Goal: Task Accomplishment & Management: Manage account settings

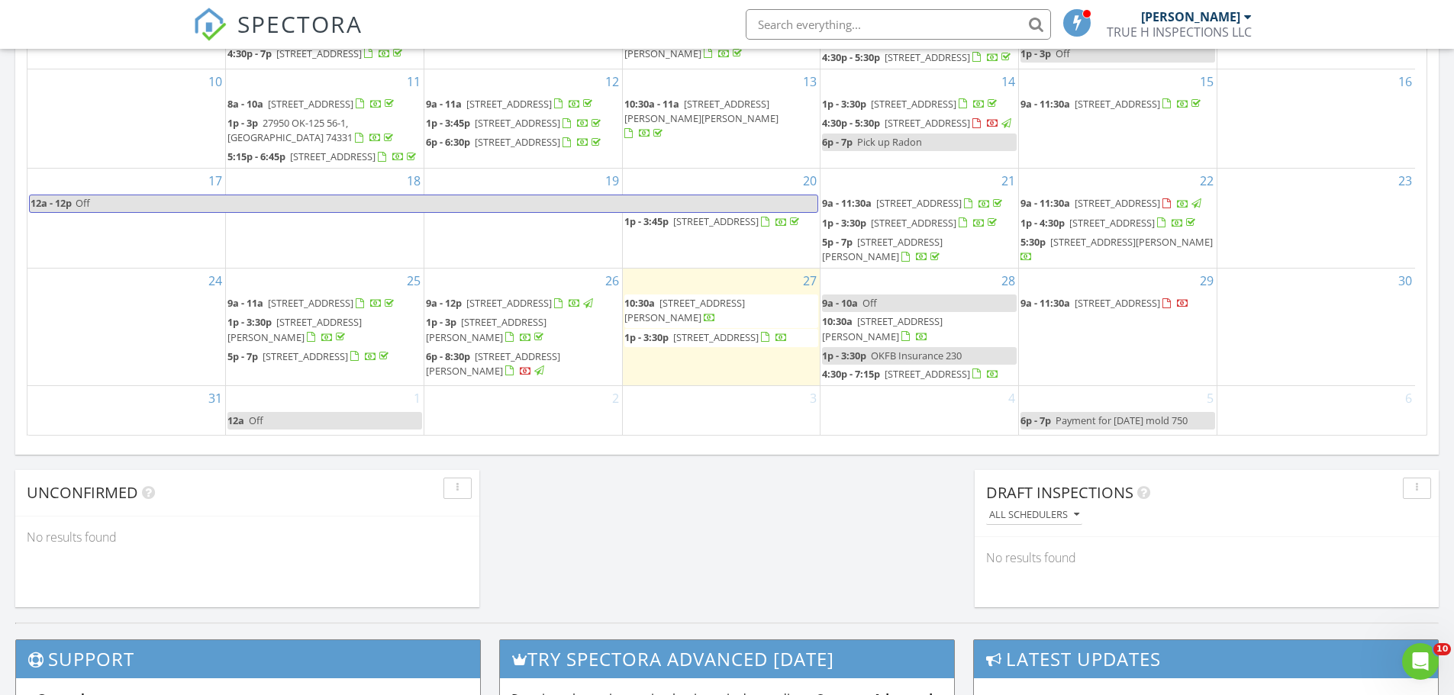
scroll to position [1016, 0]
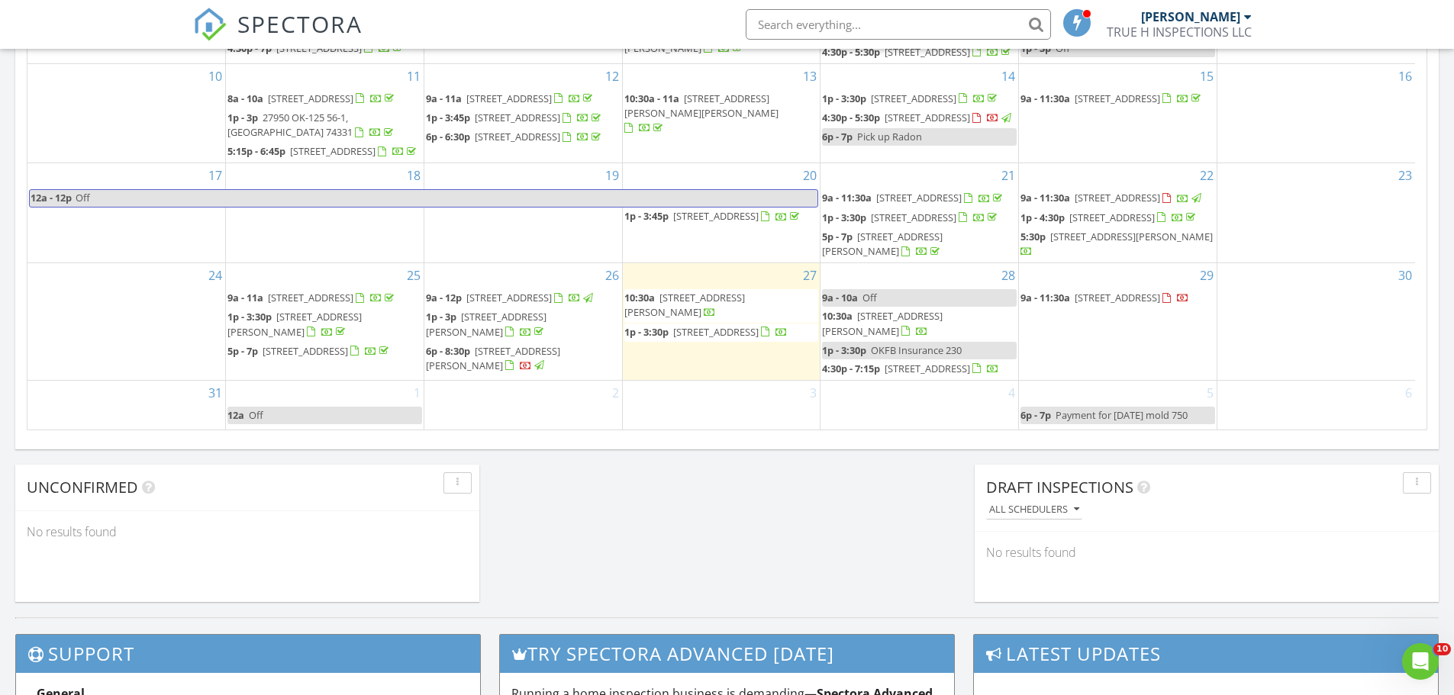
click at [693, 405] on div "3" at bounding box center [722, 406] width 198 height 50
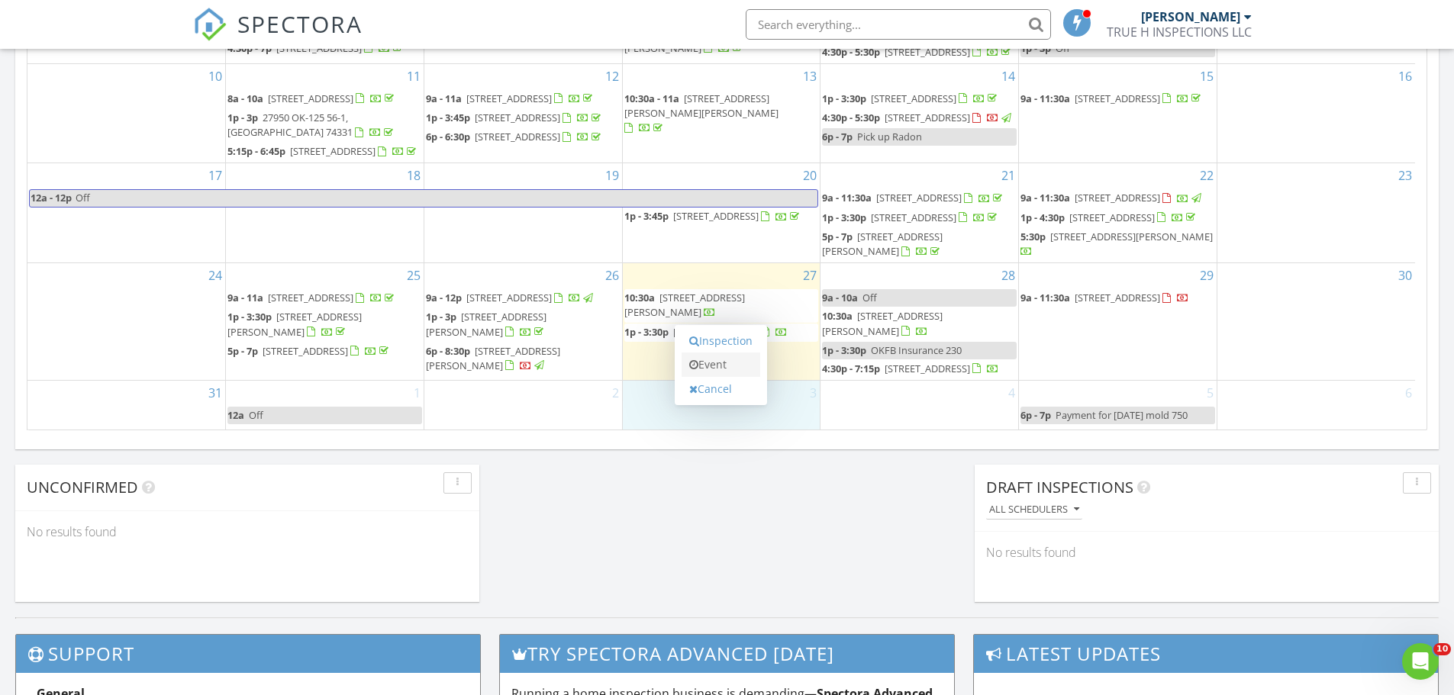
click at [712, 368] on link "Event" at bounding box center [720, 365] width 79 height 24
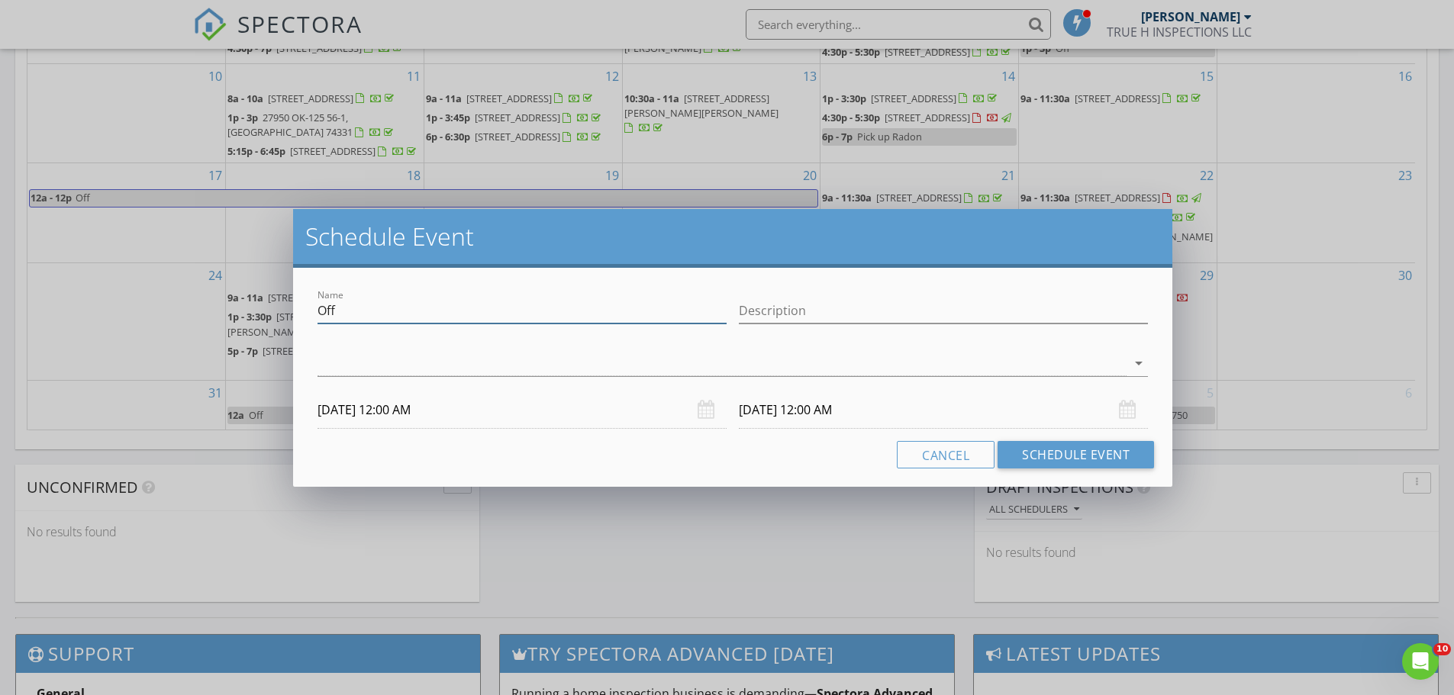
click at [628, 316] on input "Off" at bounding box center [521, 310] width 409 height 25
click at [906, 316] on input "Description" at bounding box center [943, 310] width 409 height 25
type input "Dedication"
click at [572, 368] on div at bounding box center [721, 363] width 809 height 25
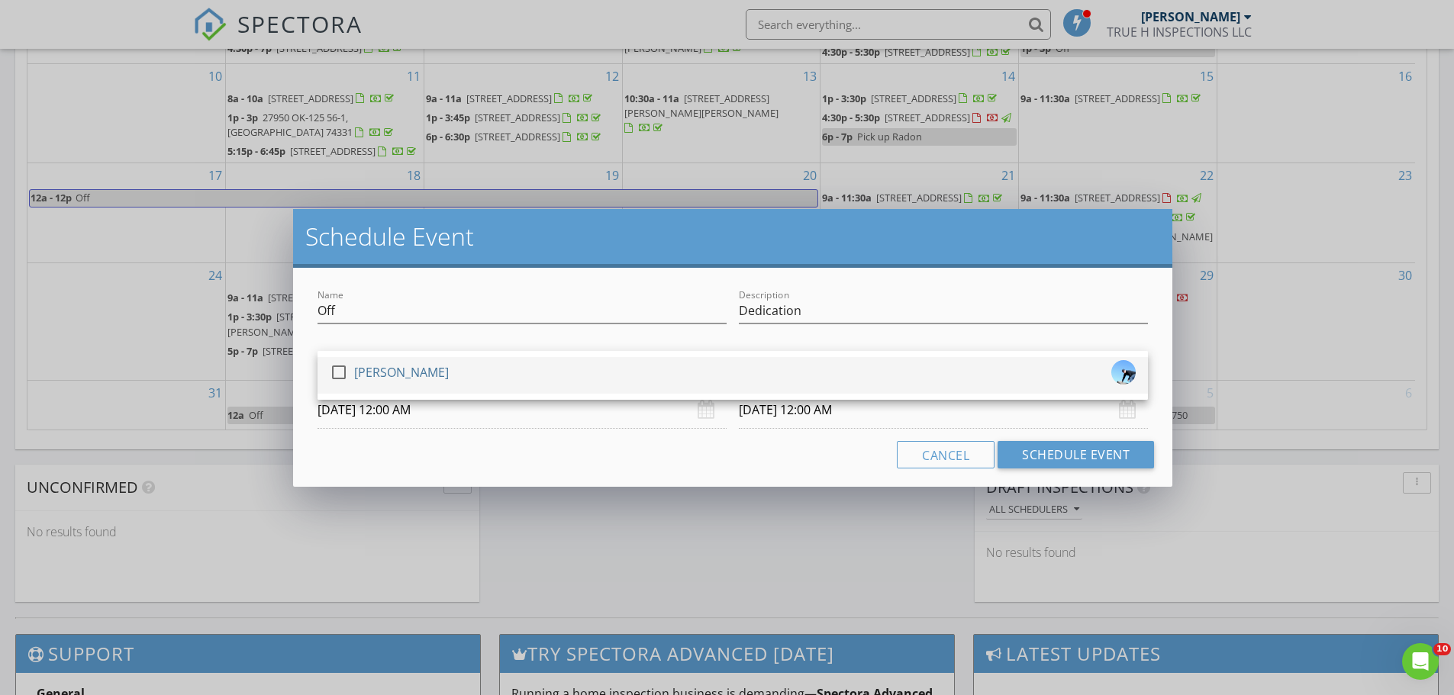
click at [532, 384] on div "check_box_outline_blank Joshua Willinger" at bounding box center [733, 375] width 806 height 31
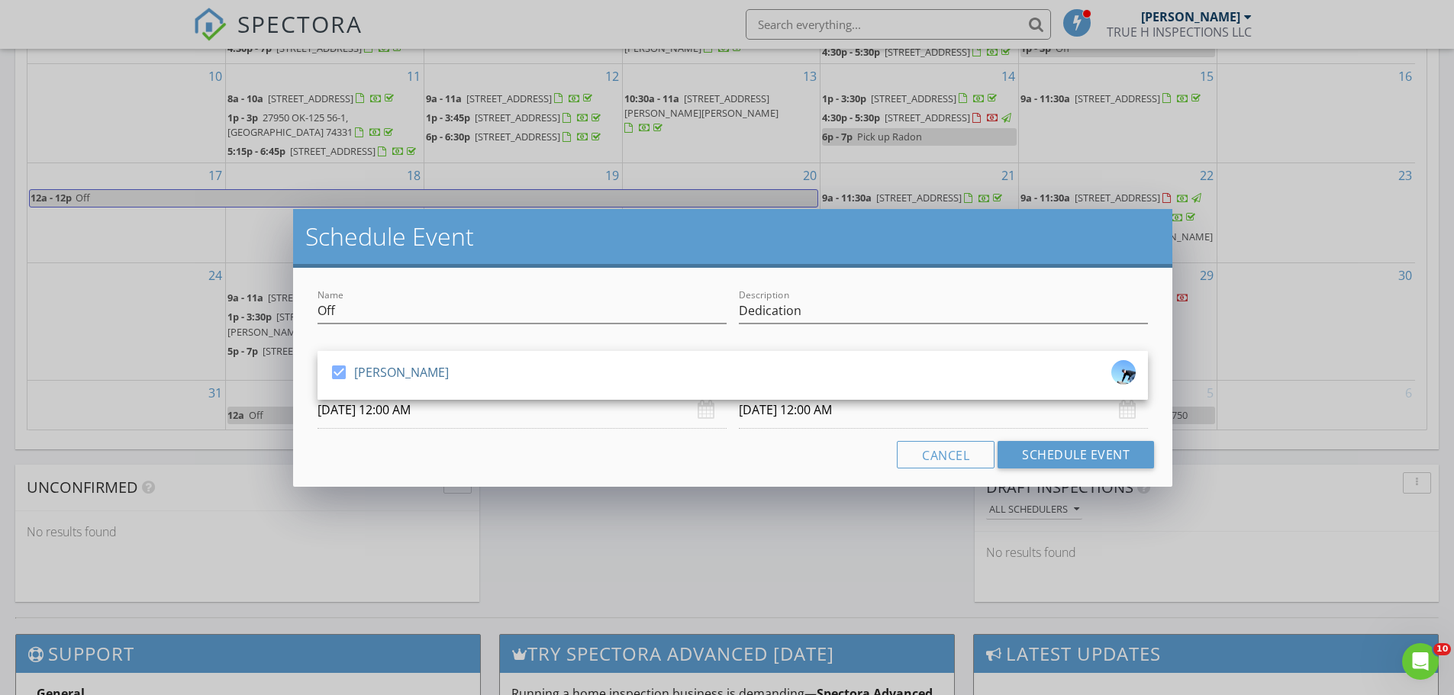
click at [446, 414] on input "09/03/2025 12:00 AM" at bounding box center [521, 409] width 409 height 37
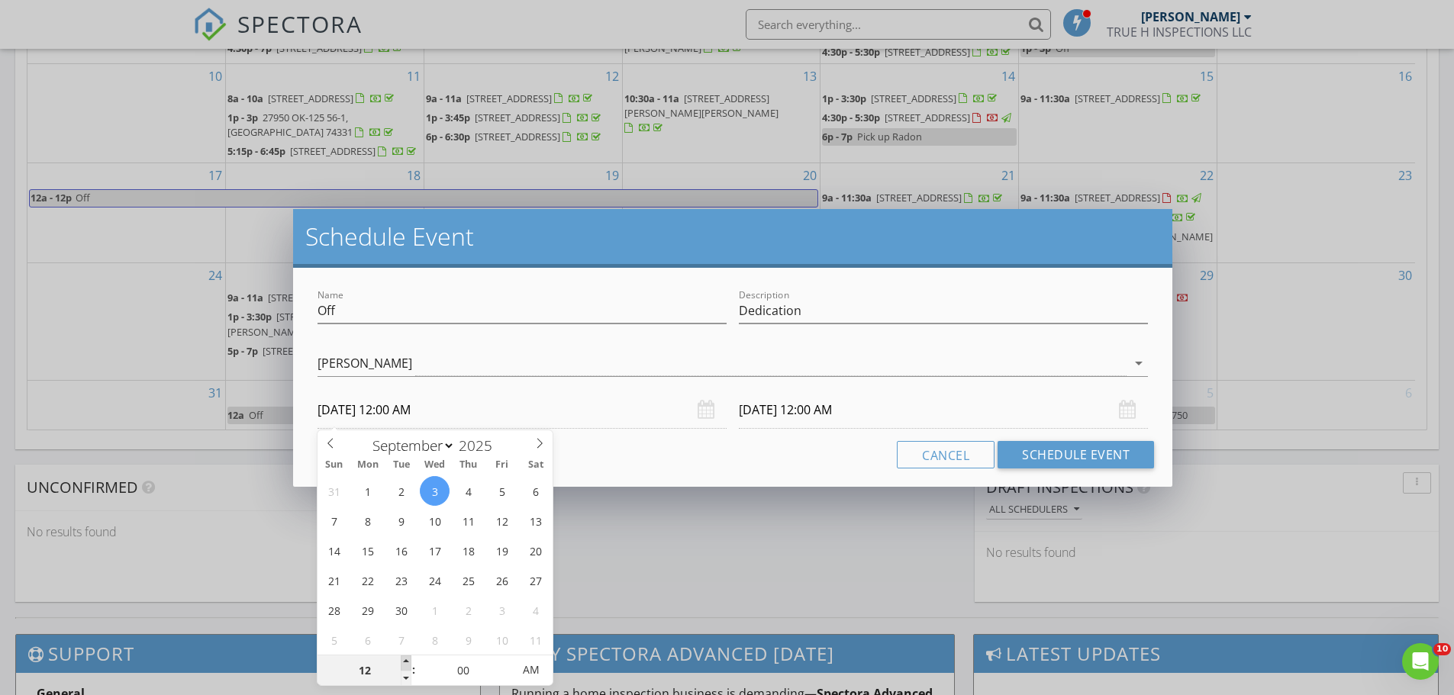
type input "01"
type input "09/03/2025 1:00 AM"
click at [411, 658] on span at bounding box center [406, 663] width 11 height 15
type input "01"
type input "09/04/2025 1:00 AM"
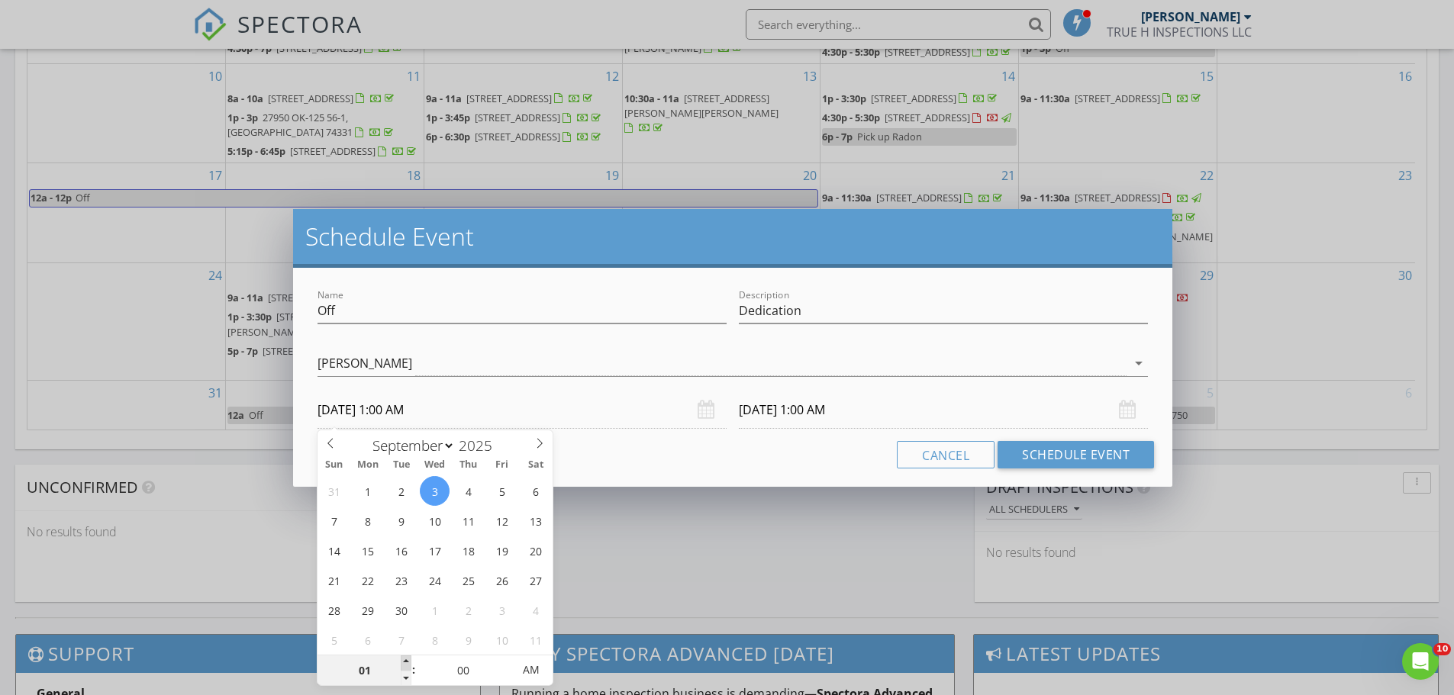
type input "02"
type input "09/03/2025 2:00 AM"
click at [411, 658] on span at bounding box center [406, 663] width 11 height 15
type input "02"
type input "09/04/2025 2:00 AM"
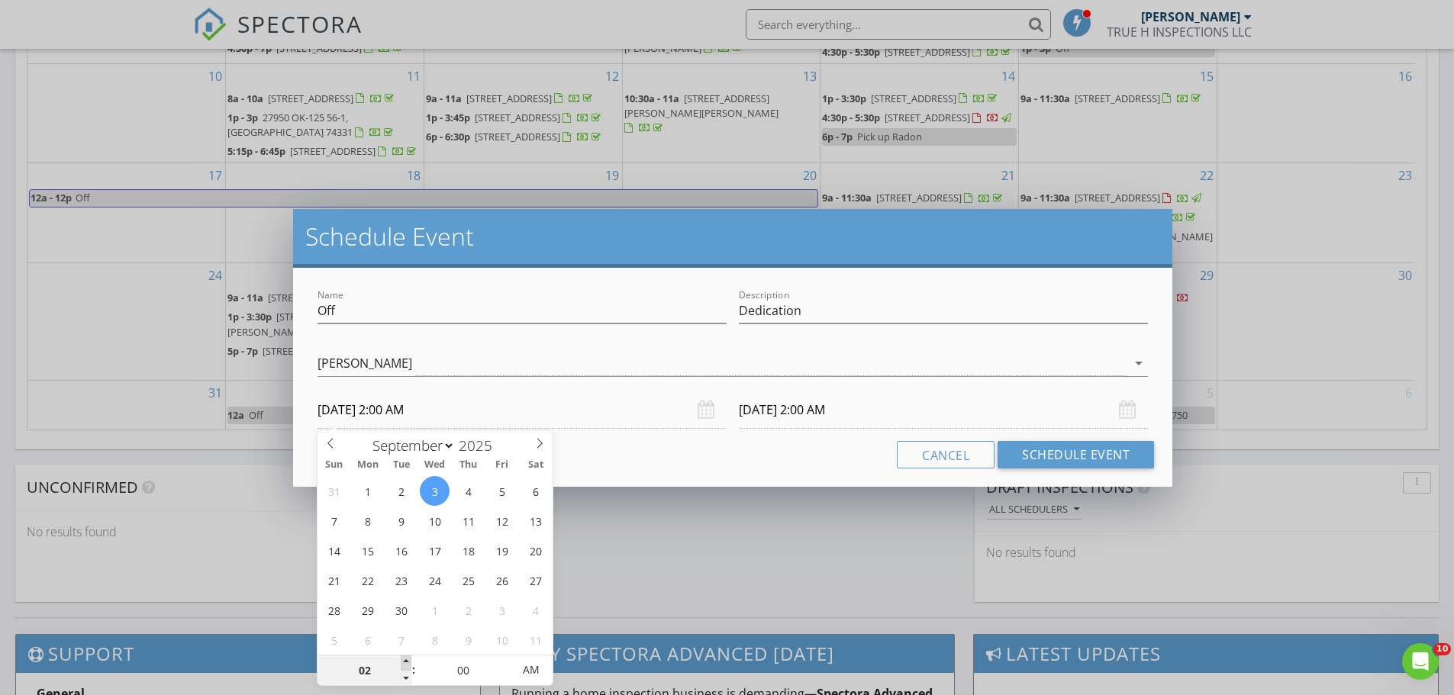
type input "03"
type input "09/03/2025 3:00 AM"
click at [410, 658] on span at bounding box center [406, 663] width 11 height 15
type input "04"
type input "09/03/2025 4:00 AM"
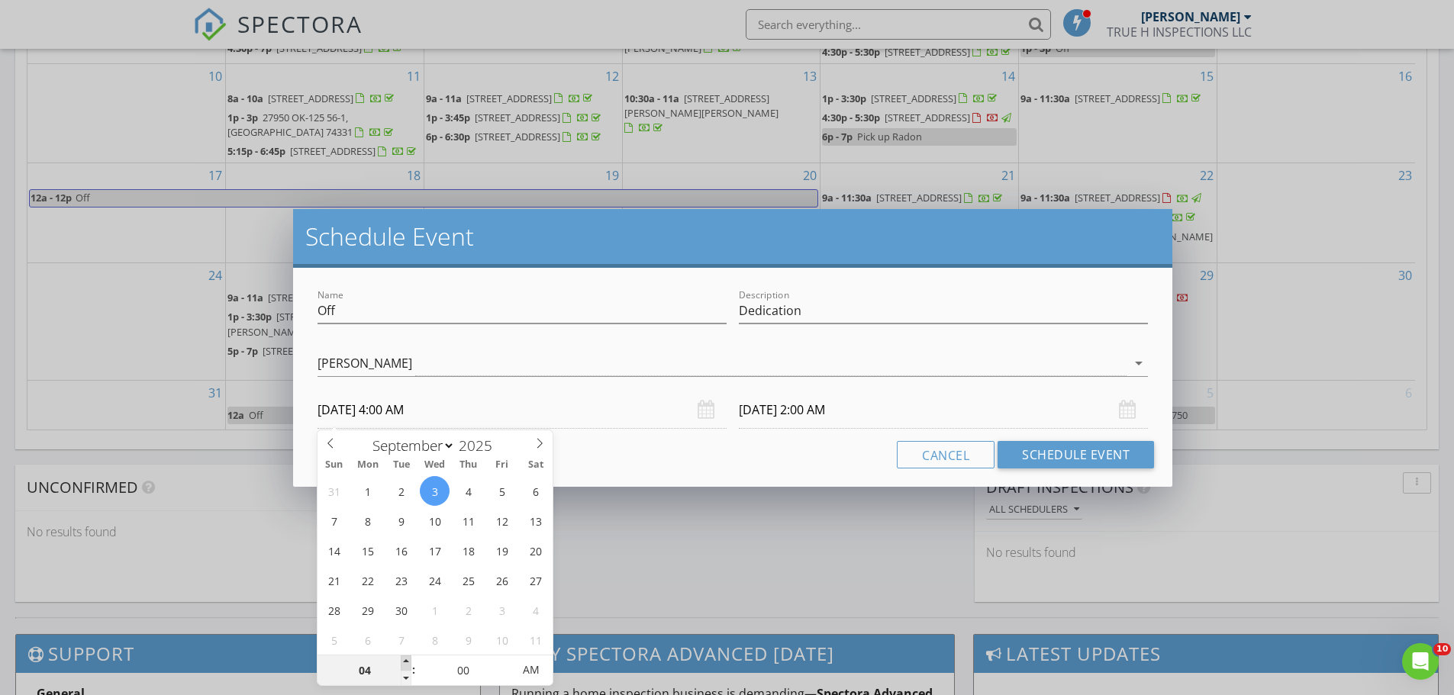
click at [410, 658] on span at bounding box center [406, 663] width 11 height 15
type input "05"
type input "09/03/2025 5:00 AM"
type input "06"
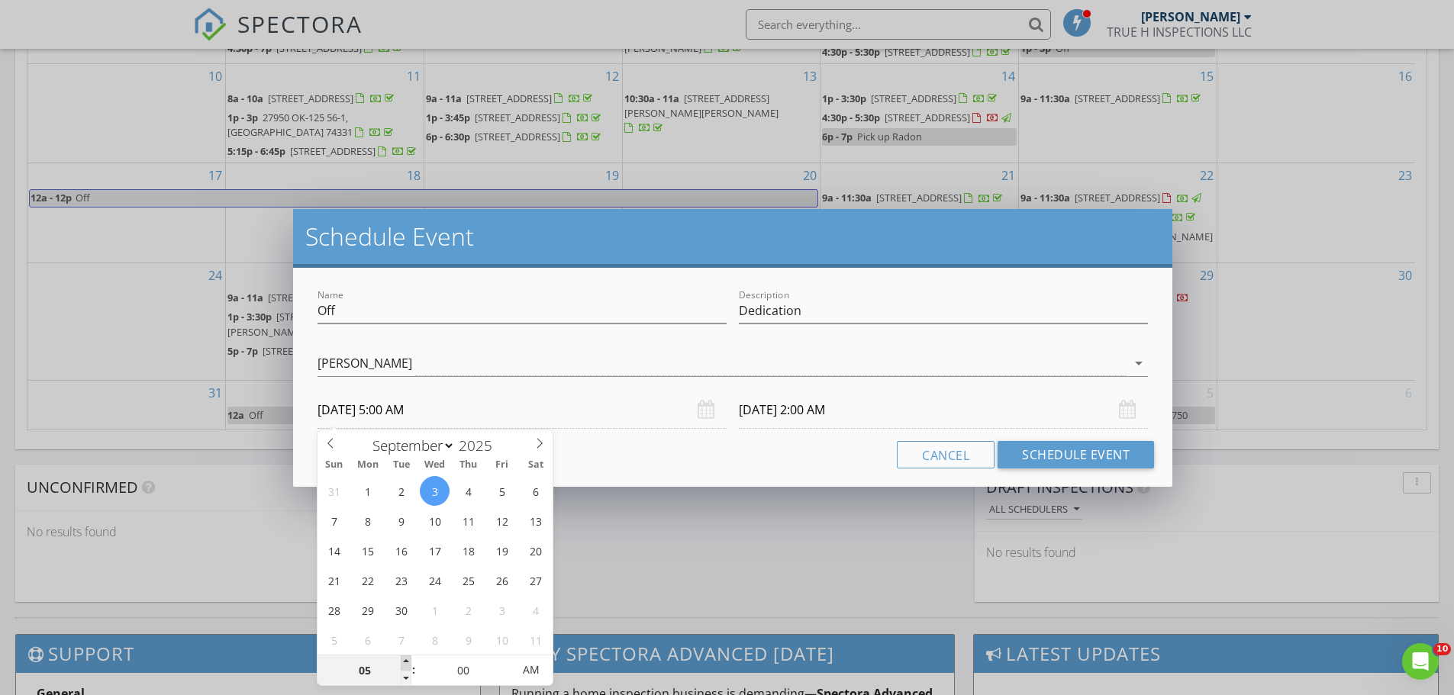
type input "09/03/2025 6:00 AM"
click at [410, 658] on span at bounding box center [406, 663] width 11 height 15
type input "07"
type input "09/03/2025 7:00 AM"
click at [410, 658] on span at bounding box center [406, 663] width 11 height 15
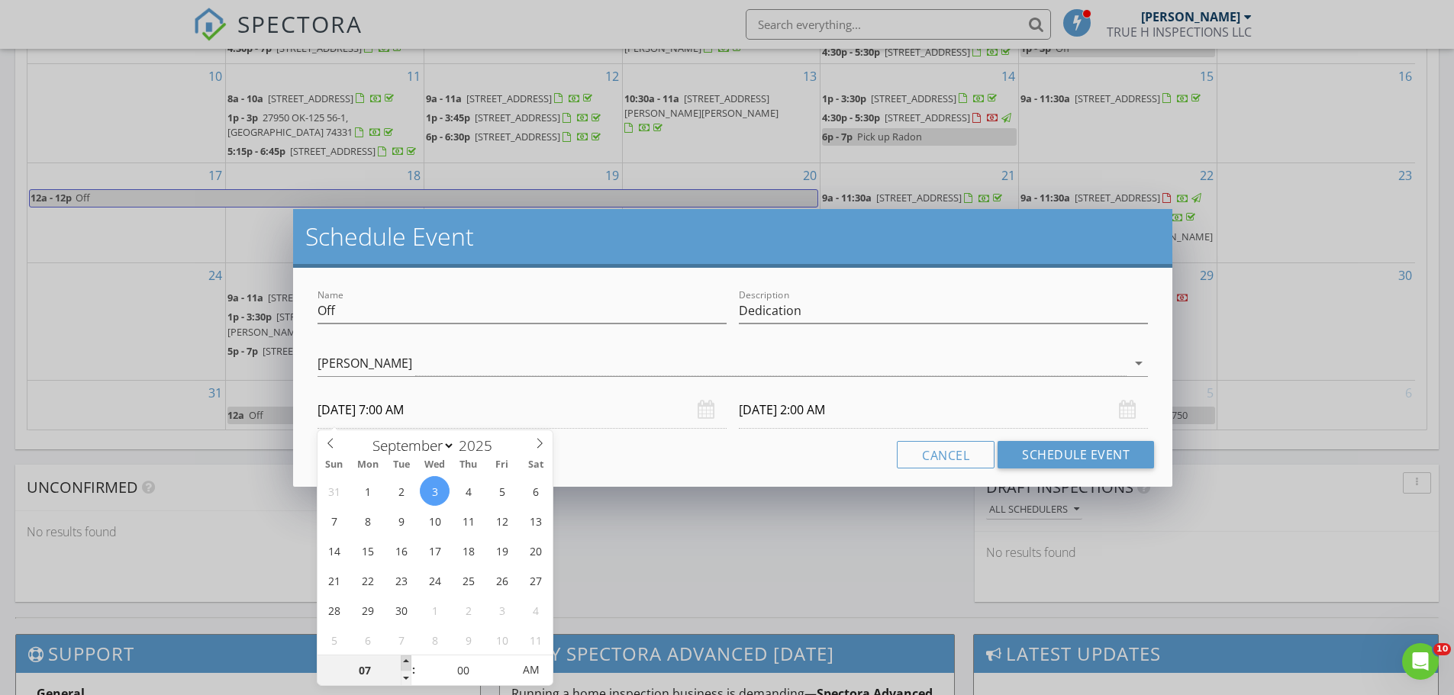
type input "07"
type input "09/04/2025 7:00 AM"
type input "08"
type input "09/03/2025 8:00 AM"
click at [410, 658] on span at bounding box center [406, 663] width 11 height 15
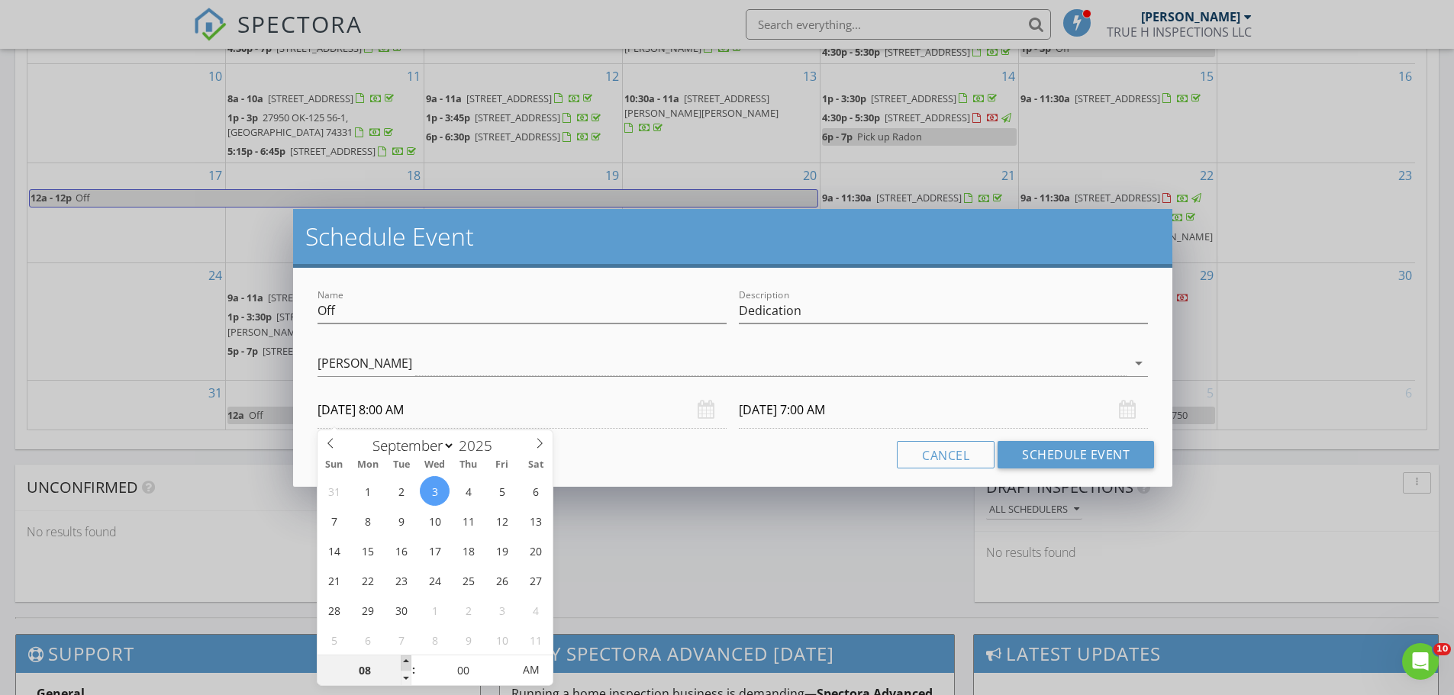
type input "08"
click at [831, 430] on div "Name Off Description Dedication check_box Joshua Willinger Joshua Willinger arr…" at bounding box center [732, 377] width 879 height 219
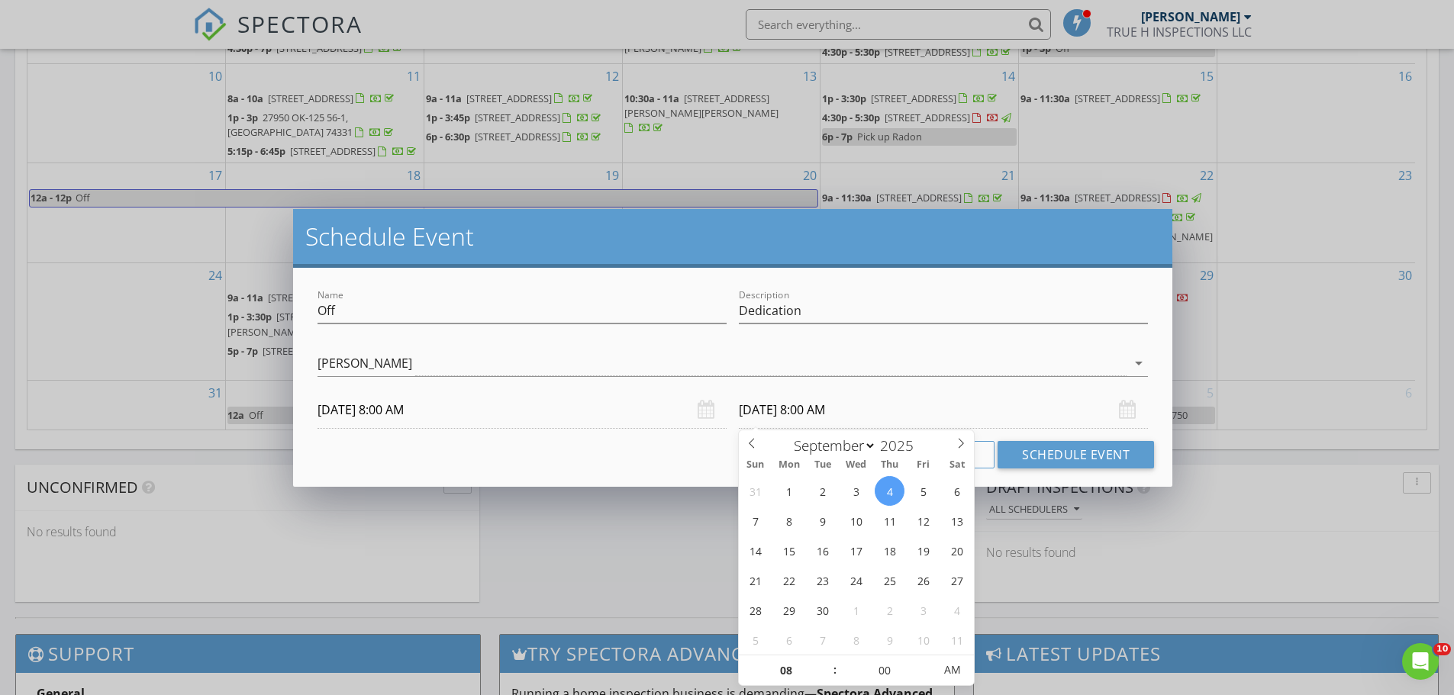
click at [815, 402] on input "09/04/2025 8:00 AM" at bounding box center [943, 409] width 409 height 37
type input "09/03/2025 8:00 AM"
type input "09"
type input "09/03/2025 9:00 AM"
click at [823, 659] on span at bounding box center [827, 663] width 11 height 15
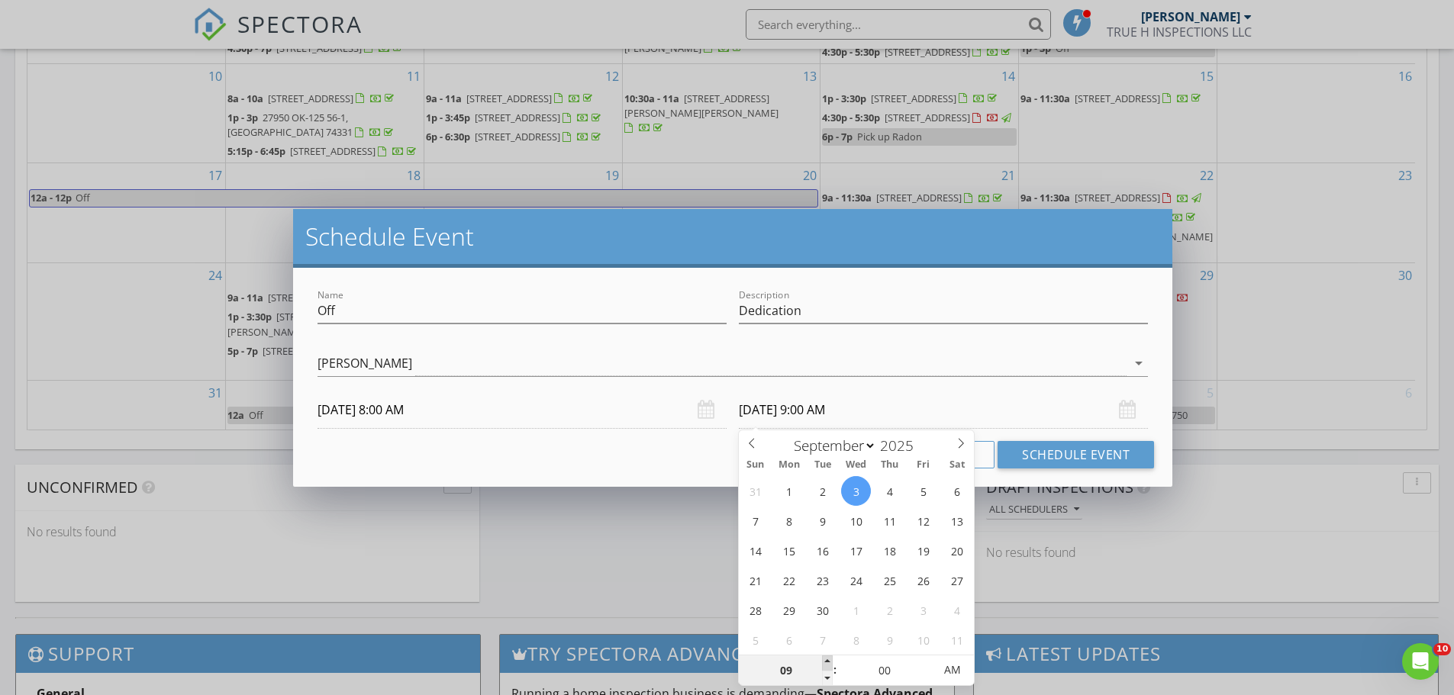
type input "10"
type input "09/03/2025 10:00 AM"
click at [823, 659] on span at bounding box center [827, 663] width 11 height 15
type input "11"
type input "09/03/2025 11:00 AM"
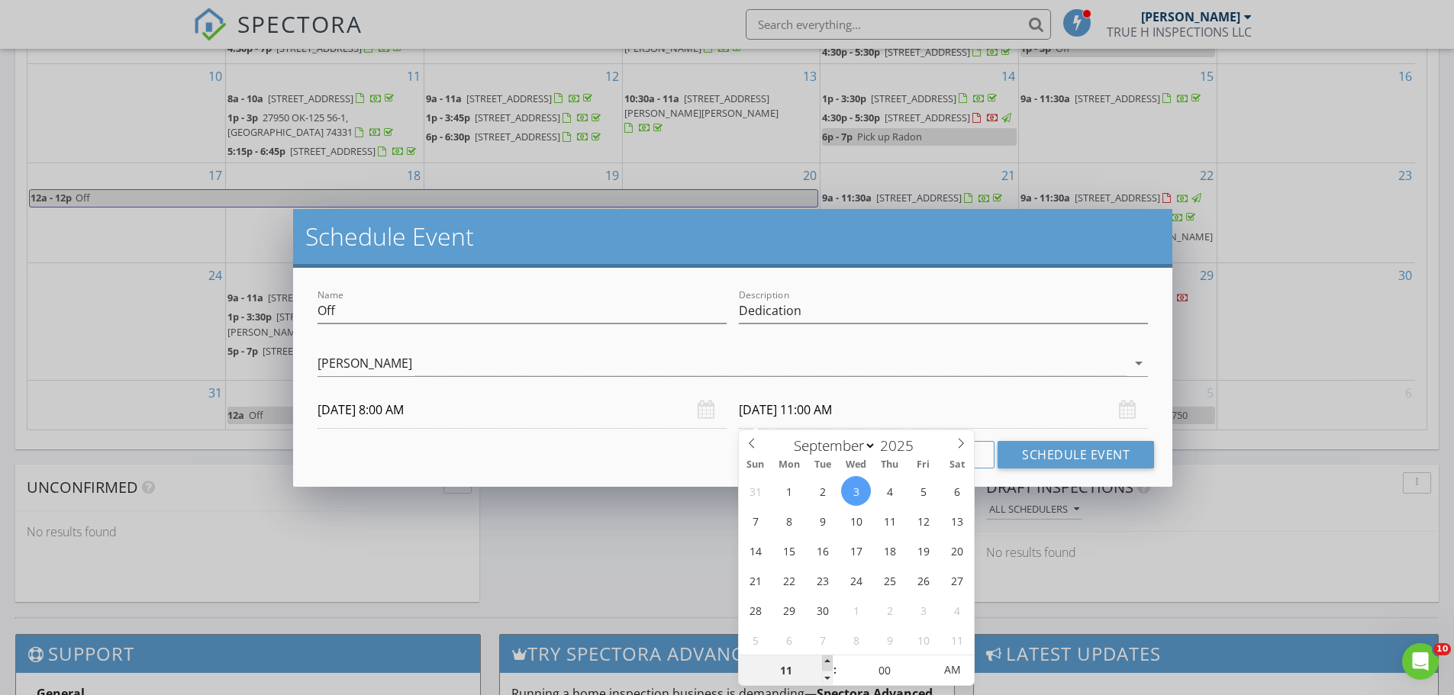
click at [823, 659] on span at bounding box center [827, 663] width 11 height 15
type input "12"
type input "09/03/2025 12:00 PM"
click at [823, 659] on span at bounding box center [827, 663] width 11 height 15
click at [1059, 449] on button "Schedule Event" at bounding box center [1075, 454] width 156 height 27
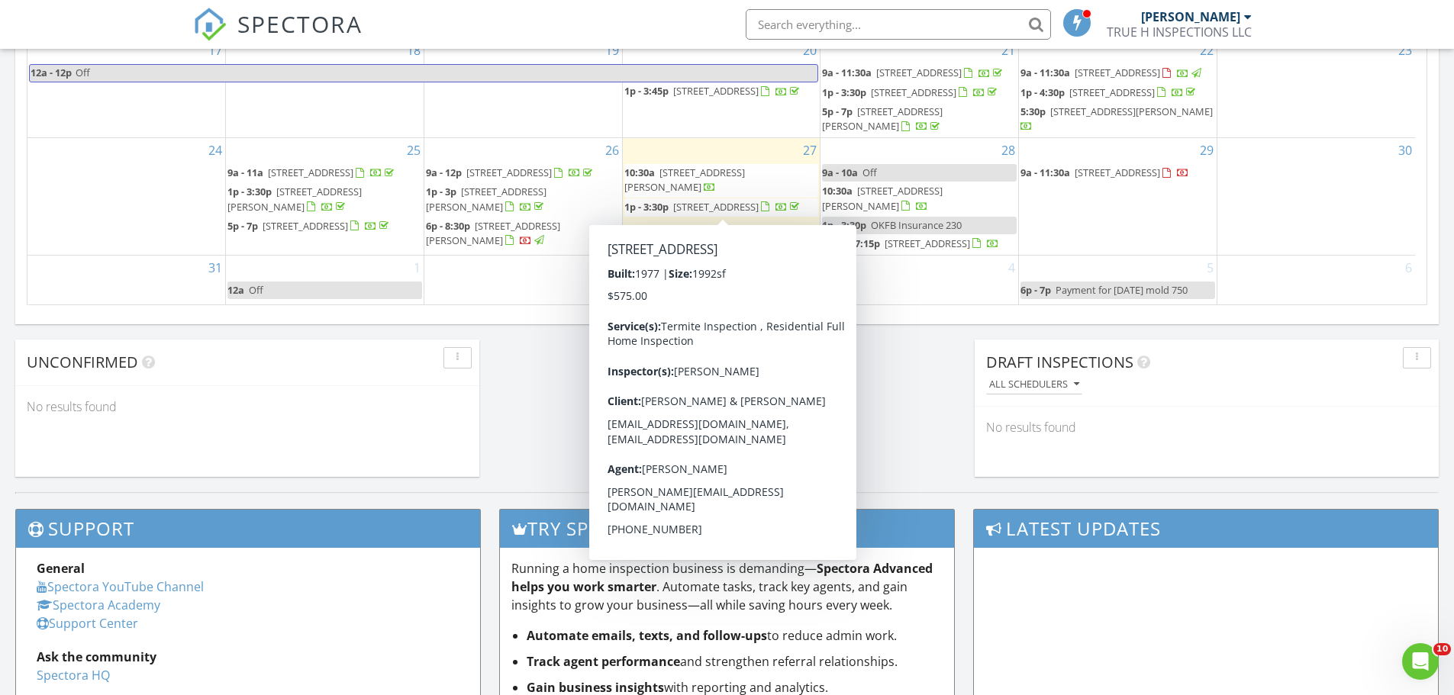
scroll to position [1055, 0]
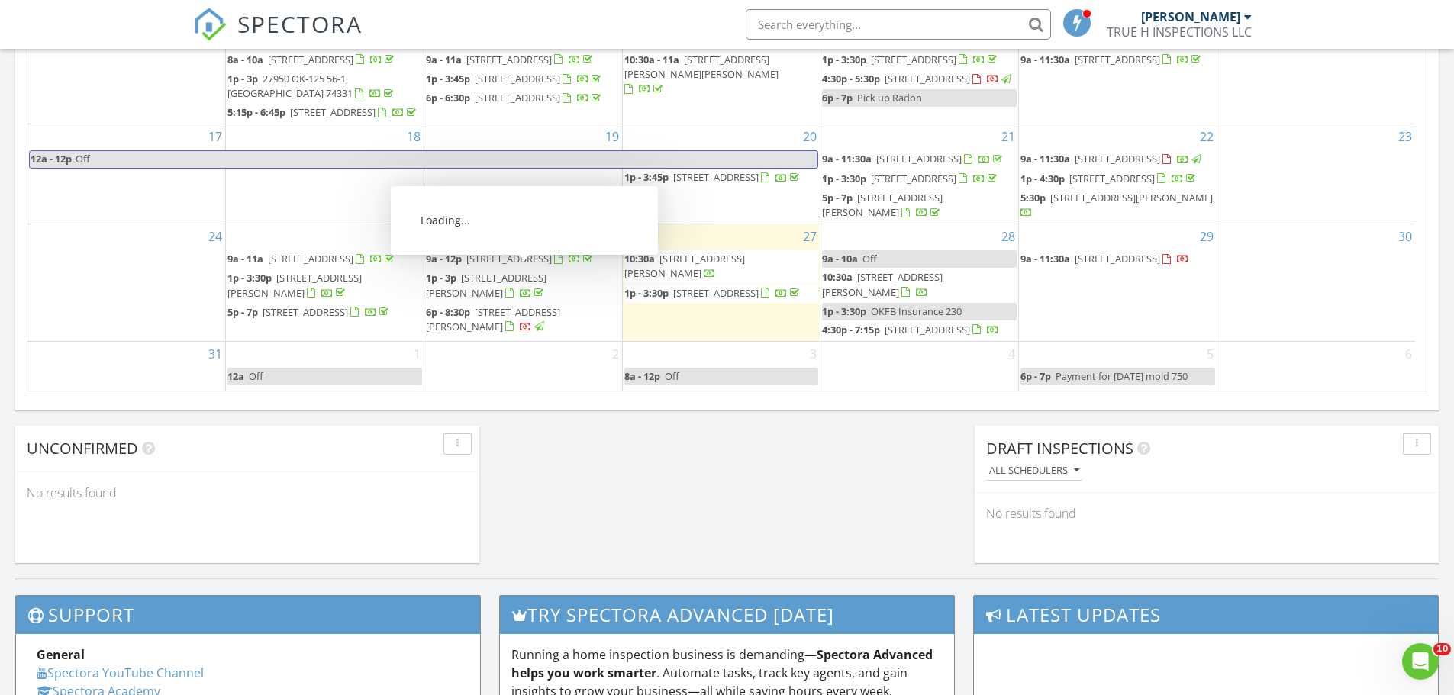
scroll to position [115, 0]
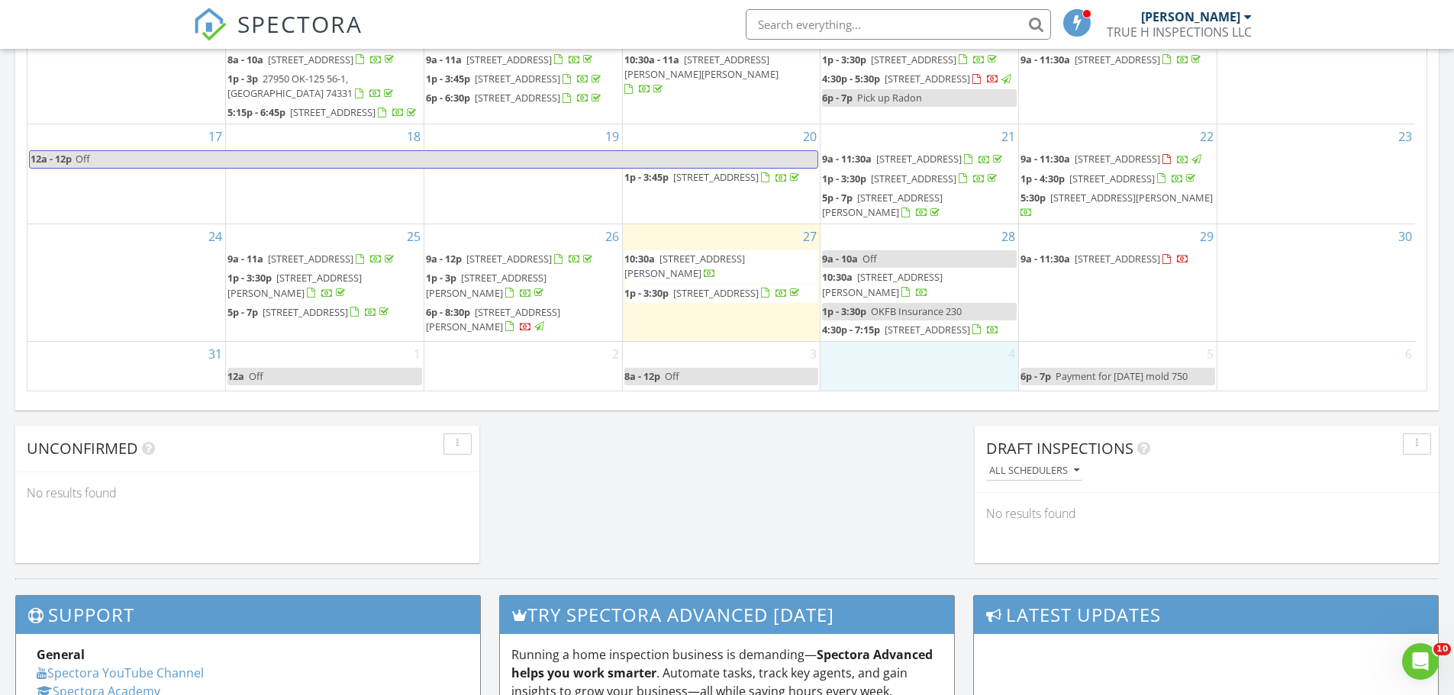
click at [887, 367] on div "4" at bounding box center [919, 367] width 198 height 50
click at [916, 326] on link "Event" at bounding box center [919, 326] width 79 height 24
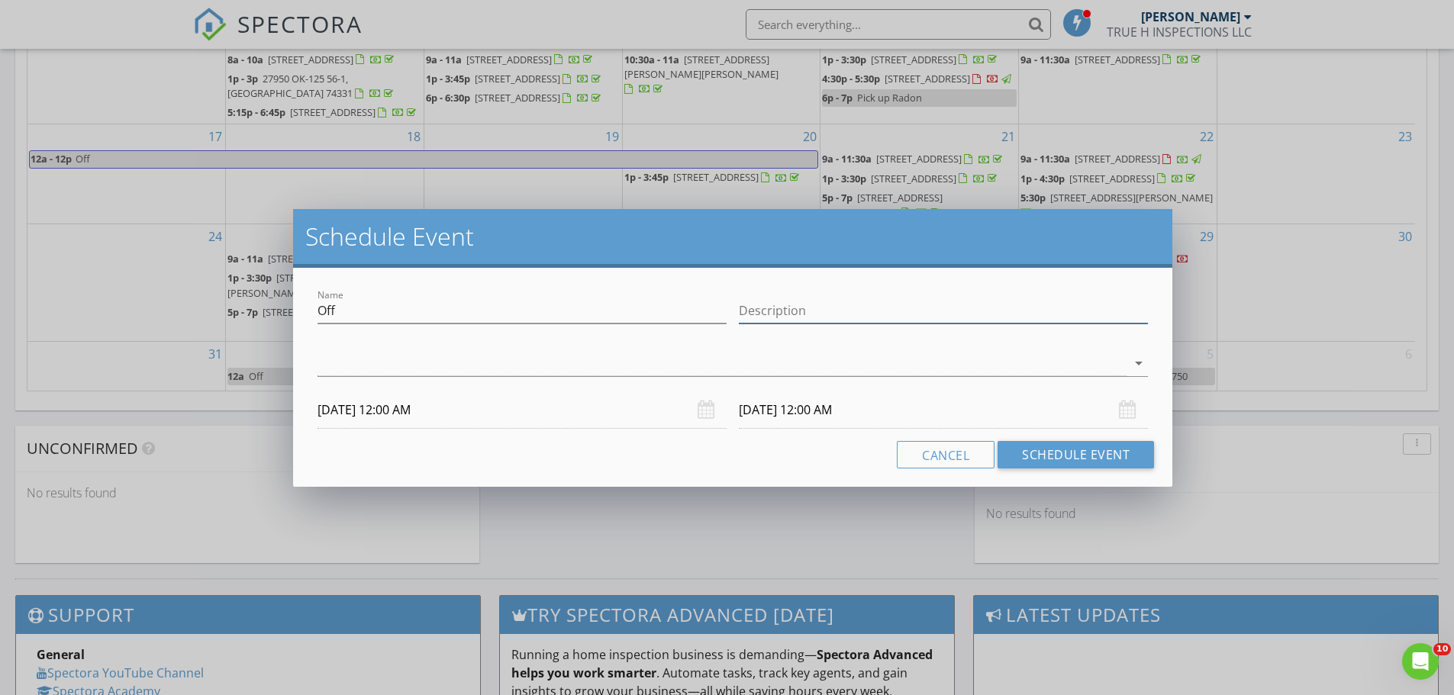
click at [880, 321] on input "Description" at bounding box center [943, 310] width 409 height 25
click at [878, 315] on input "Funeral" at bounding box center [943, 310] width 409 height 25
type input "Funeral"
click at [488, 361] on div at bounding box center [721, 363] width 809 height 25
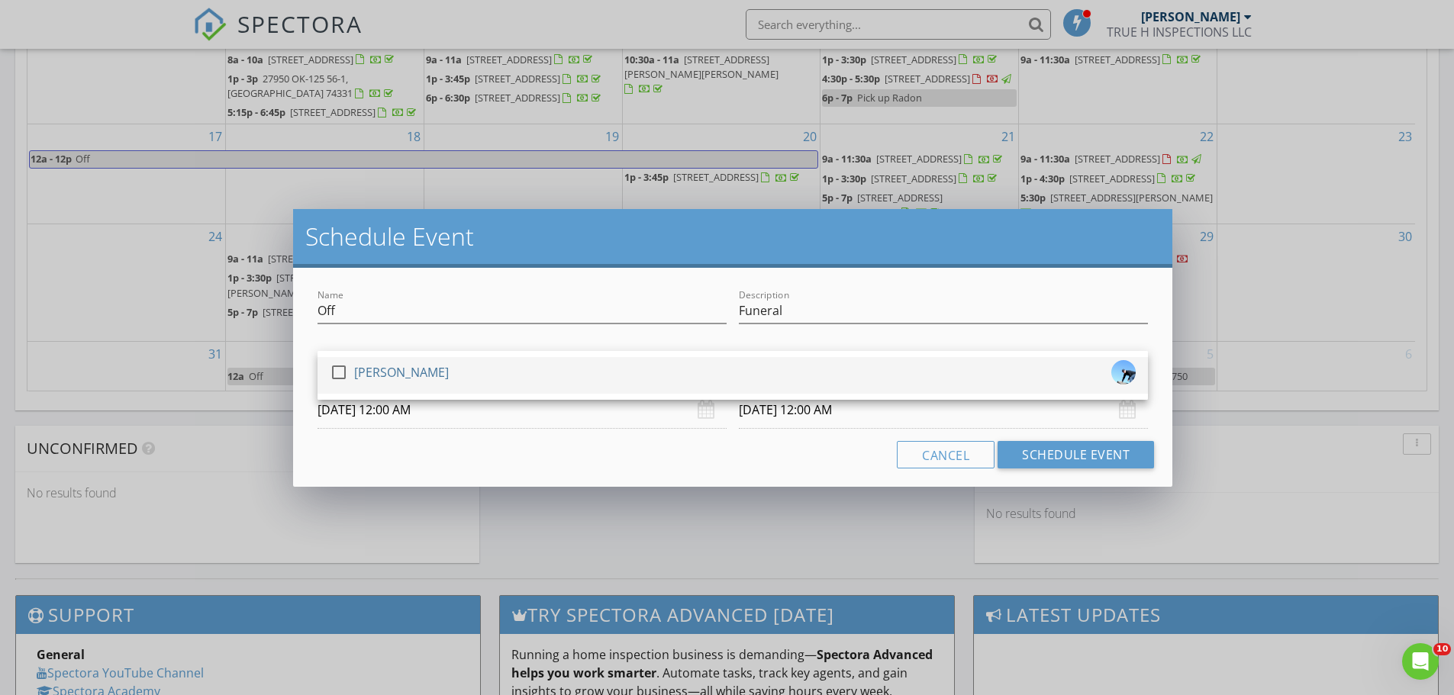
click at [488, 372] on div "check_box_outline_blank Joshua Willinger" at bounding box center [733, 375] width 806 height 31
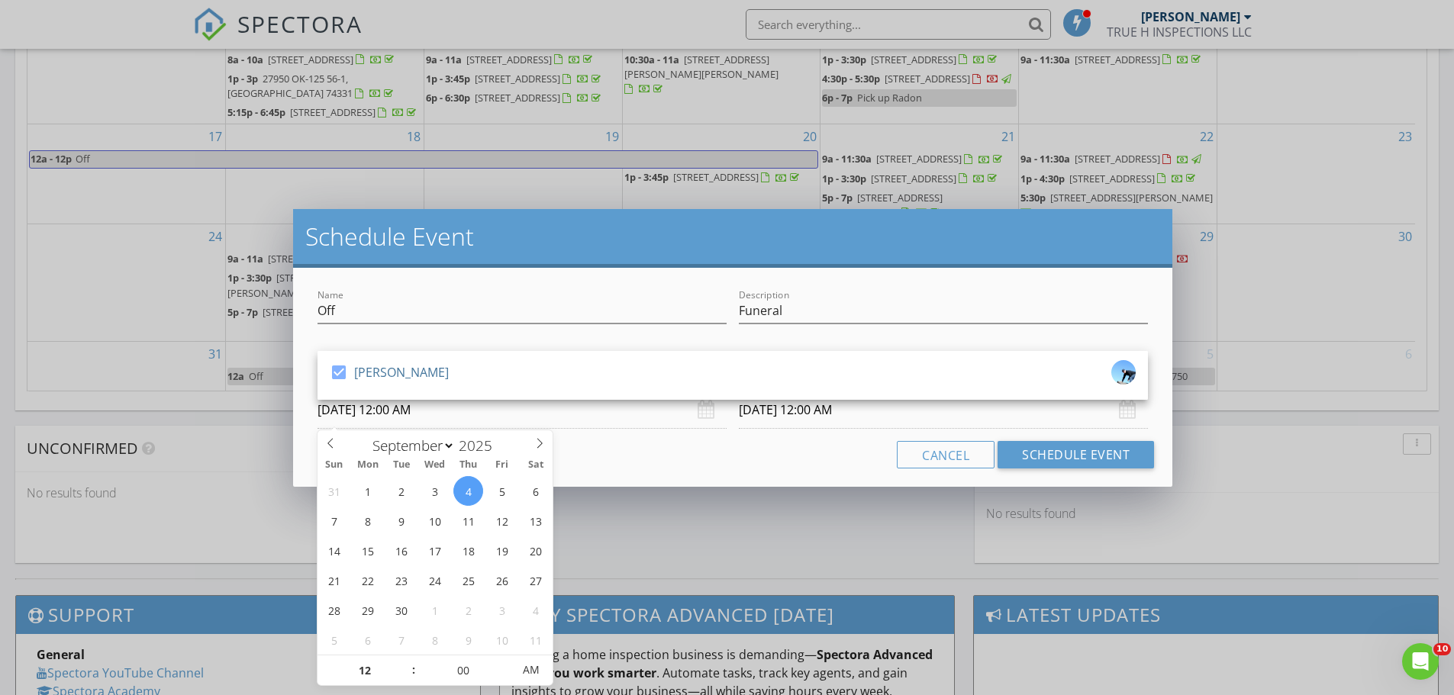
click at [527, 412] on input "09/04/2025 12:00 AM" at bounding box center [521, 409] width 409 height 37
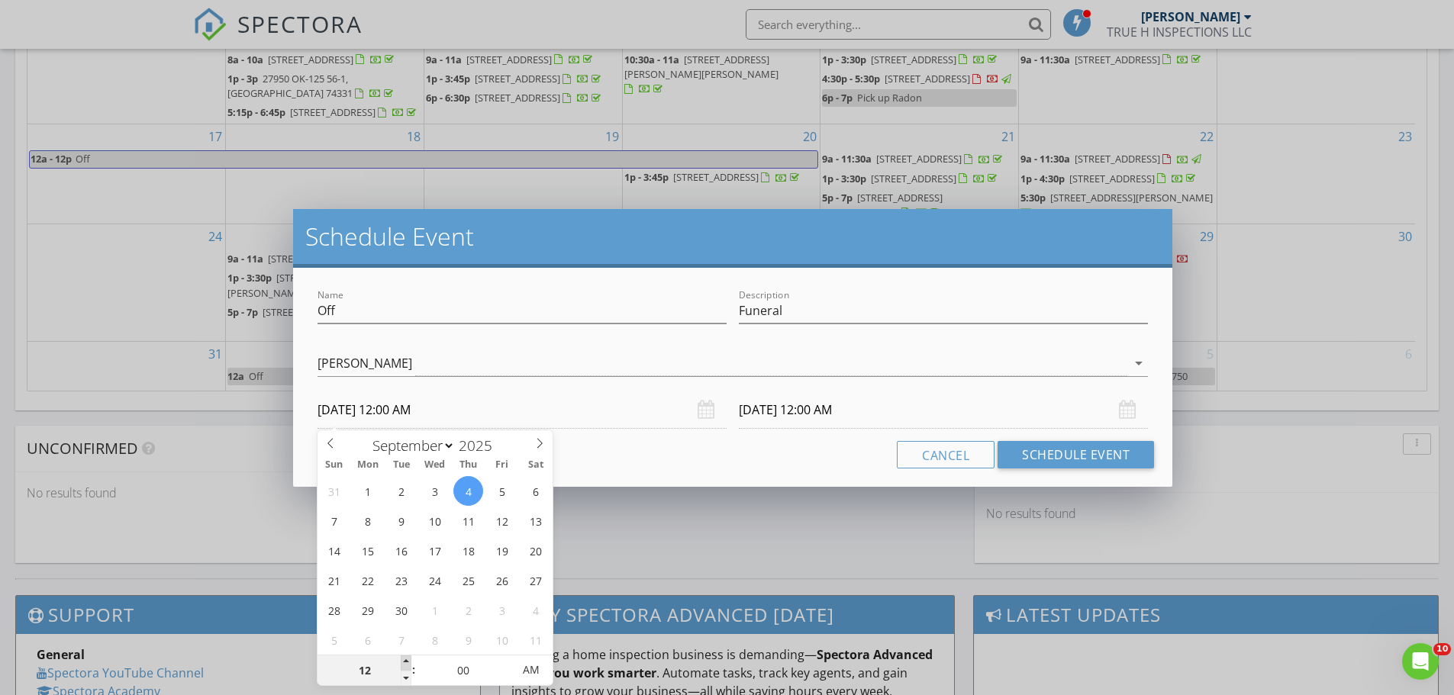
type input "01"
type input "09/04/2025 1:00 AM"
click at [401, 659] on span at bounding box center [406, 663] width 11 height 15
type input "02"
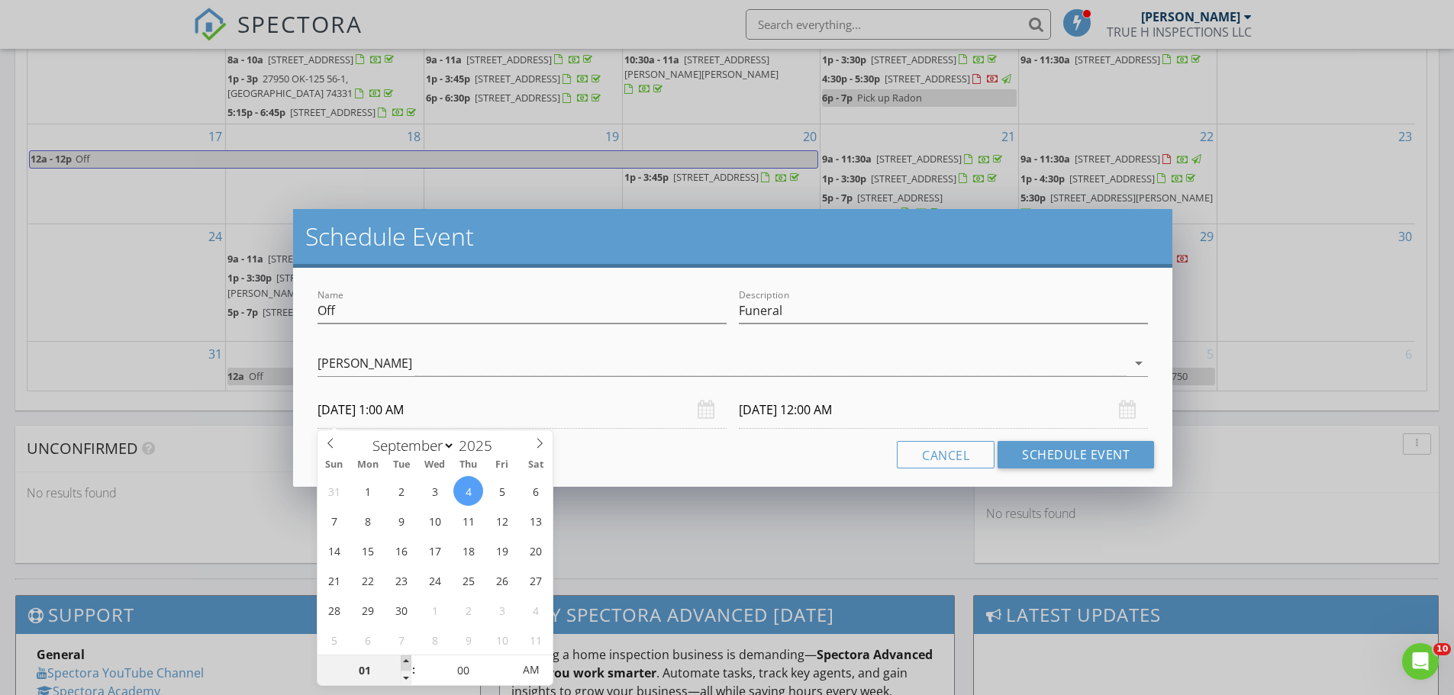
type input "09/04/2025 2:00 AM"
type input "03"
type input "09/04/2025 3:00 AM"
click at [401, 659] on span at bounding box center [406, 663] width 11 height 15
type input "04"
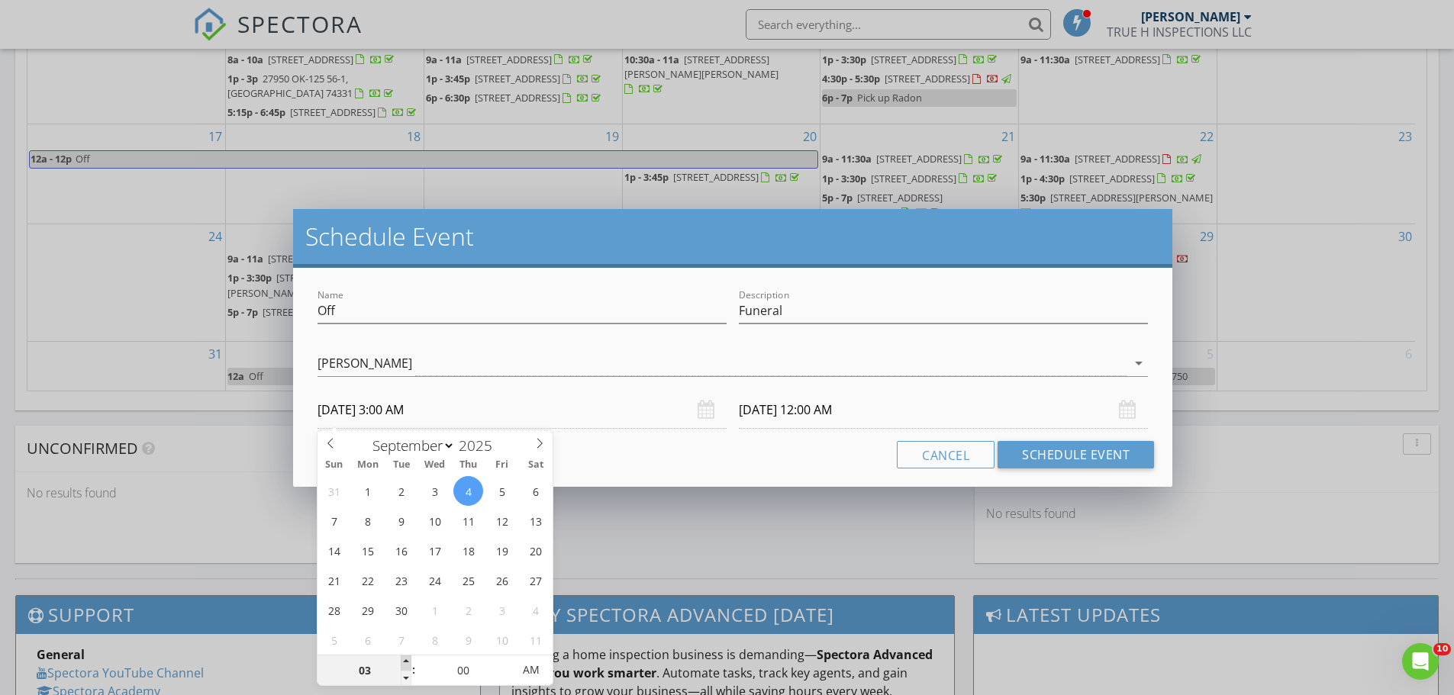
type input "09/04/2025 4:00 AM"
click at [401, 659] on span at bounding box center [406, 663] width 11 height 15
type input "05"
type input "09/04/2025 5:00 AM"
click at [401, 659] on span at bounding box center [406, 663] width 11 height 15
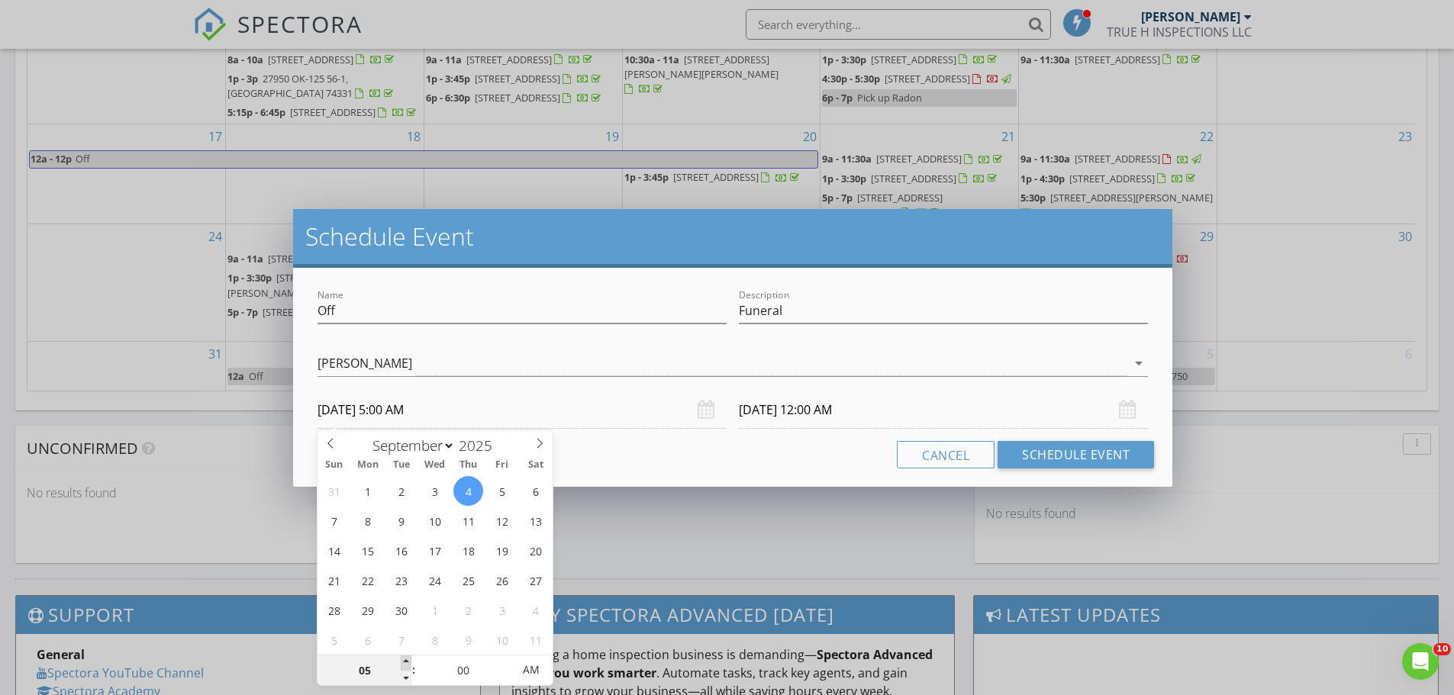
type input "09/05/2025 5:00 AM"
type input "06"
type input "09/04/2025 6:00 AM"
click at [401, 659] on span at bounding box center [406, 663] width 11 height 15
type input "09/05/2025 6:00 AM"
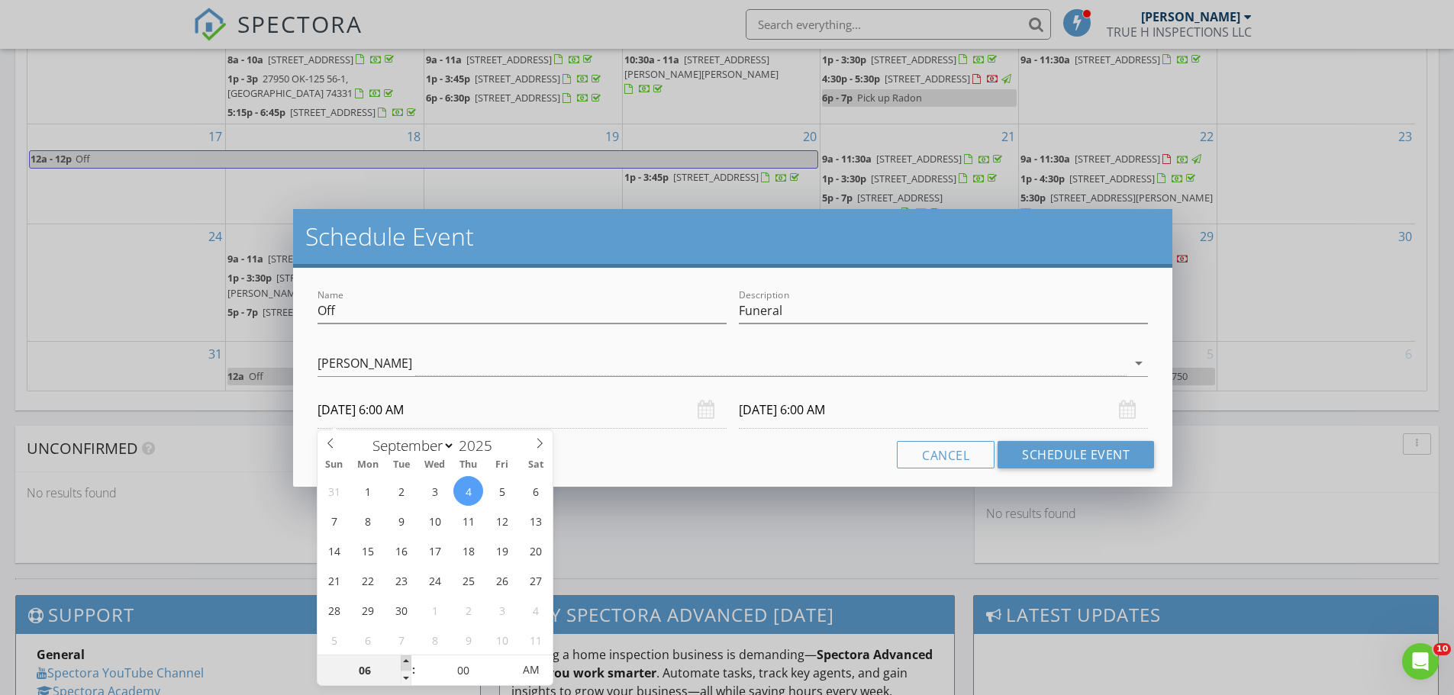
type input "07"
type input "09/04/2025 7:00 AM"
click at [401, 659] on span at bounding box center [406, 663] width 11 height 15
type input "09/05/2025 7:00 AM"
type input "08"
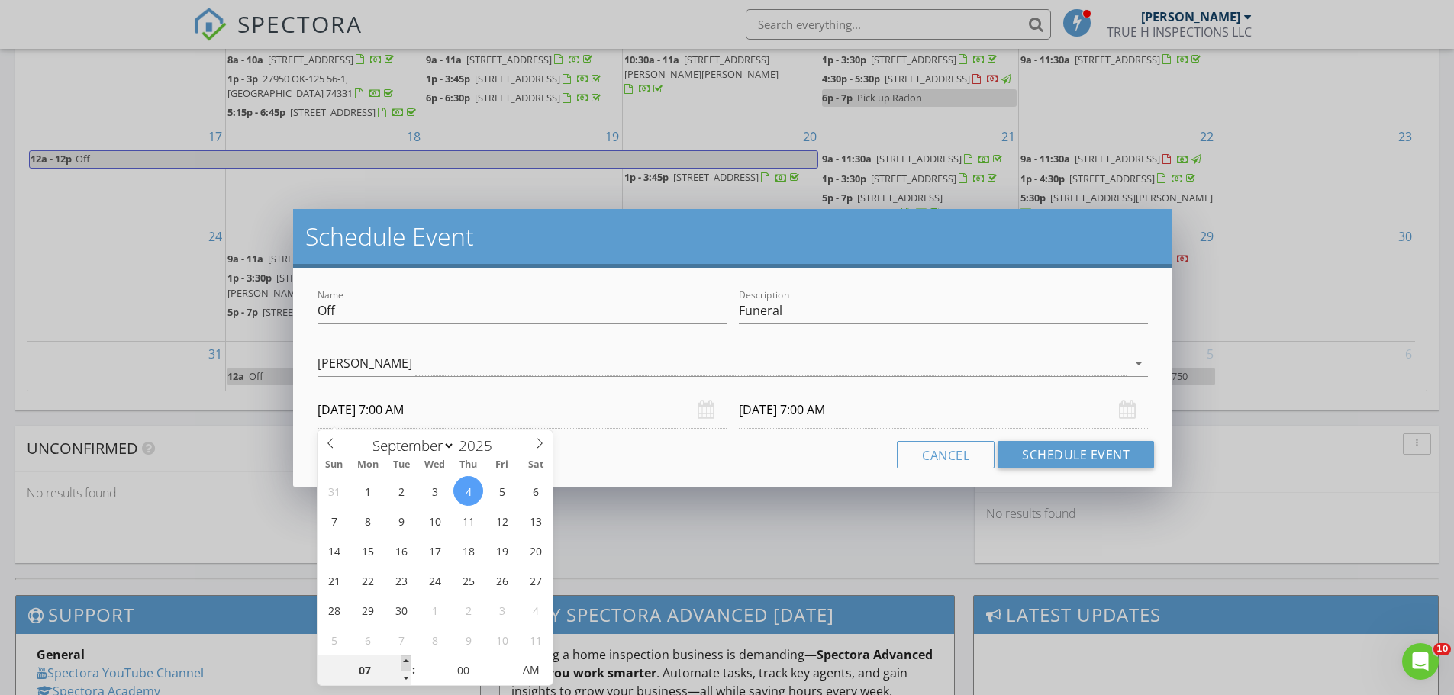
type input "09/04/2025 8:00 AM"
click at [401, 659] on span at bounding box center [406, 663] width 11 height 15
type input "09/05/2025 8:00 AM"
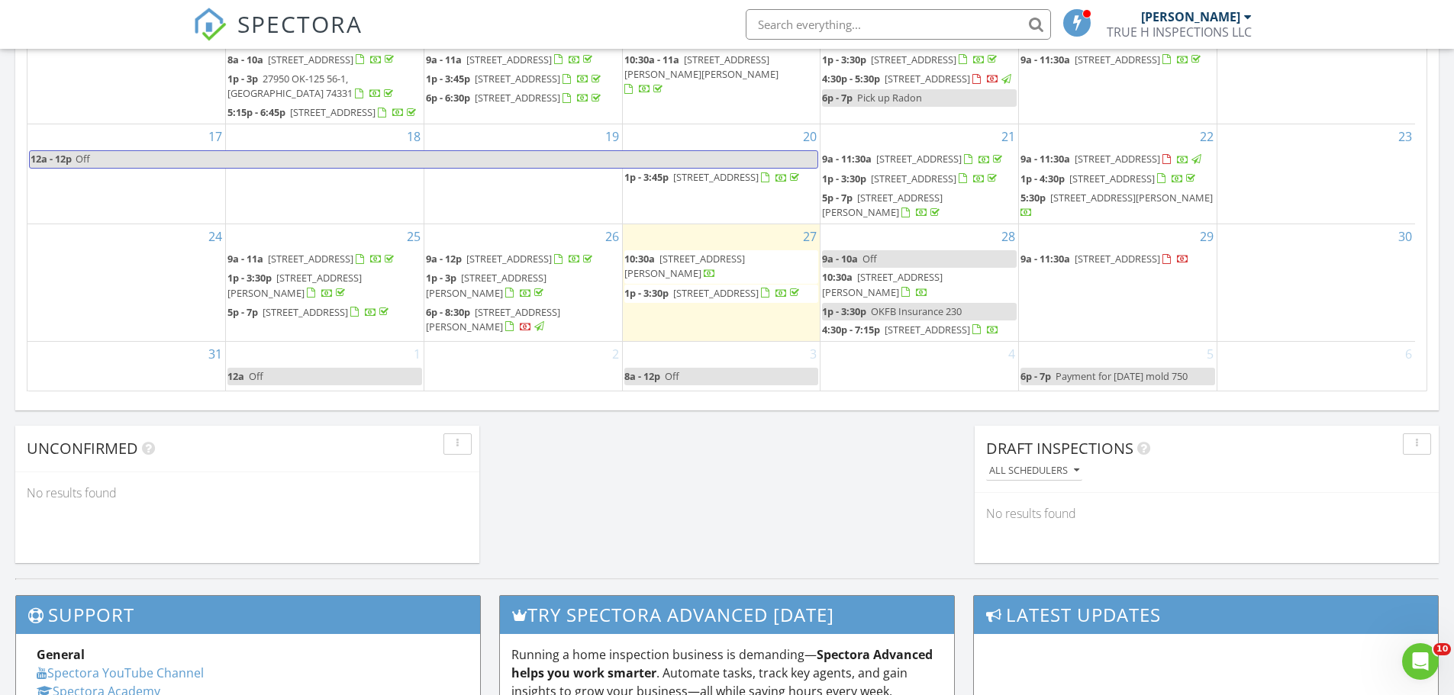
click at [678, 524] on div at bounding box center [727, 347] width 1454 height 695
click at [886, 366] on div "4" at bounding box center [919, 367] width 198 height 50
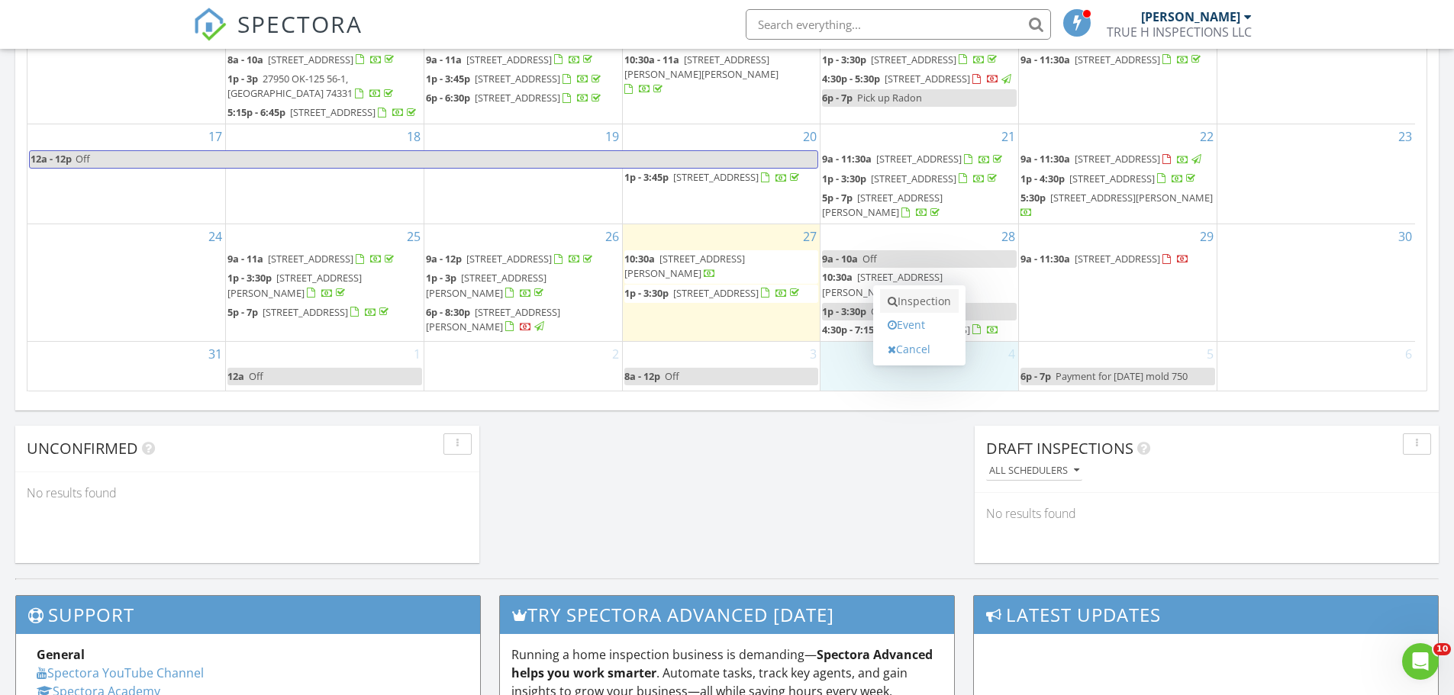
click at [909, 309] on link "Inspection" at bounding box center [919, 301] width 79 height 24
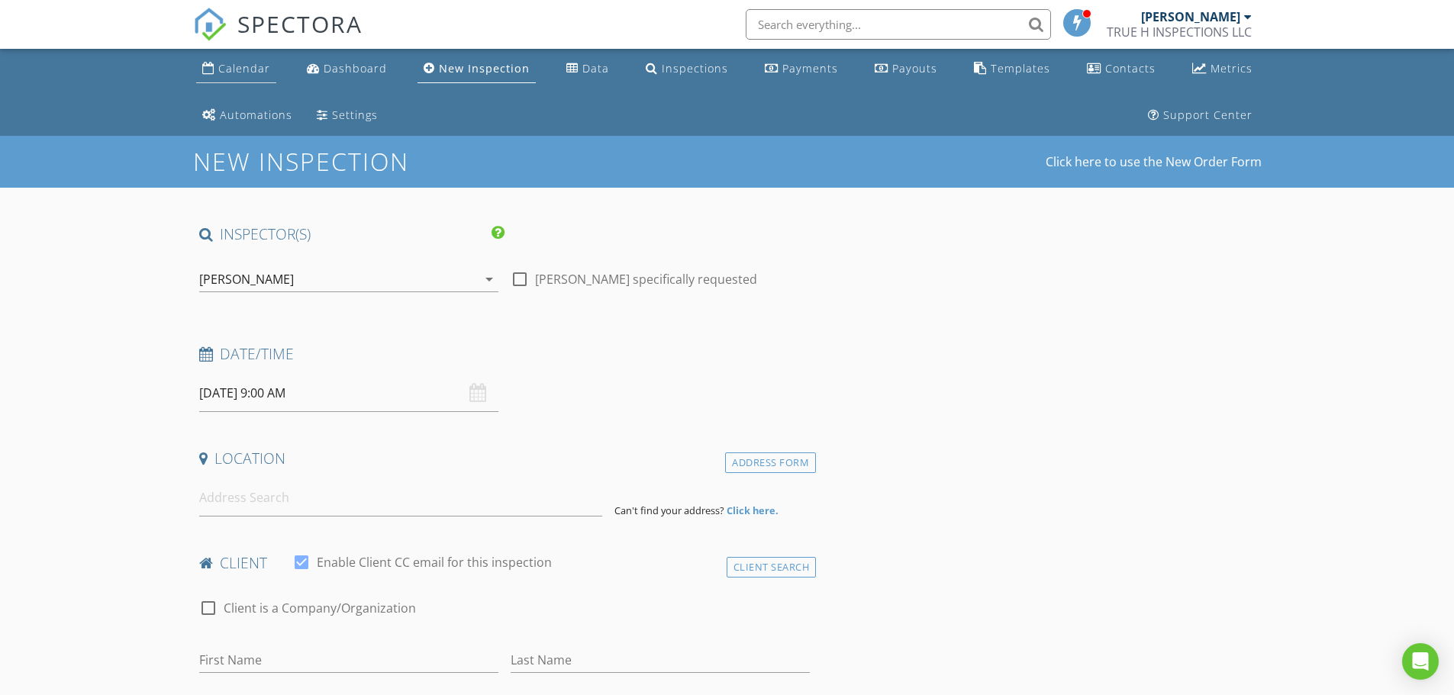
click at [251, 66] on div "Calendar" at bounding box center [244, 68] width 52 height 14
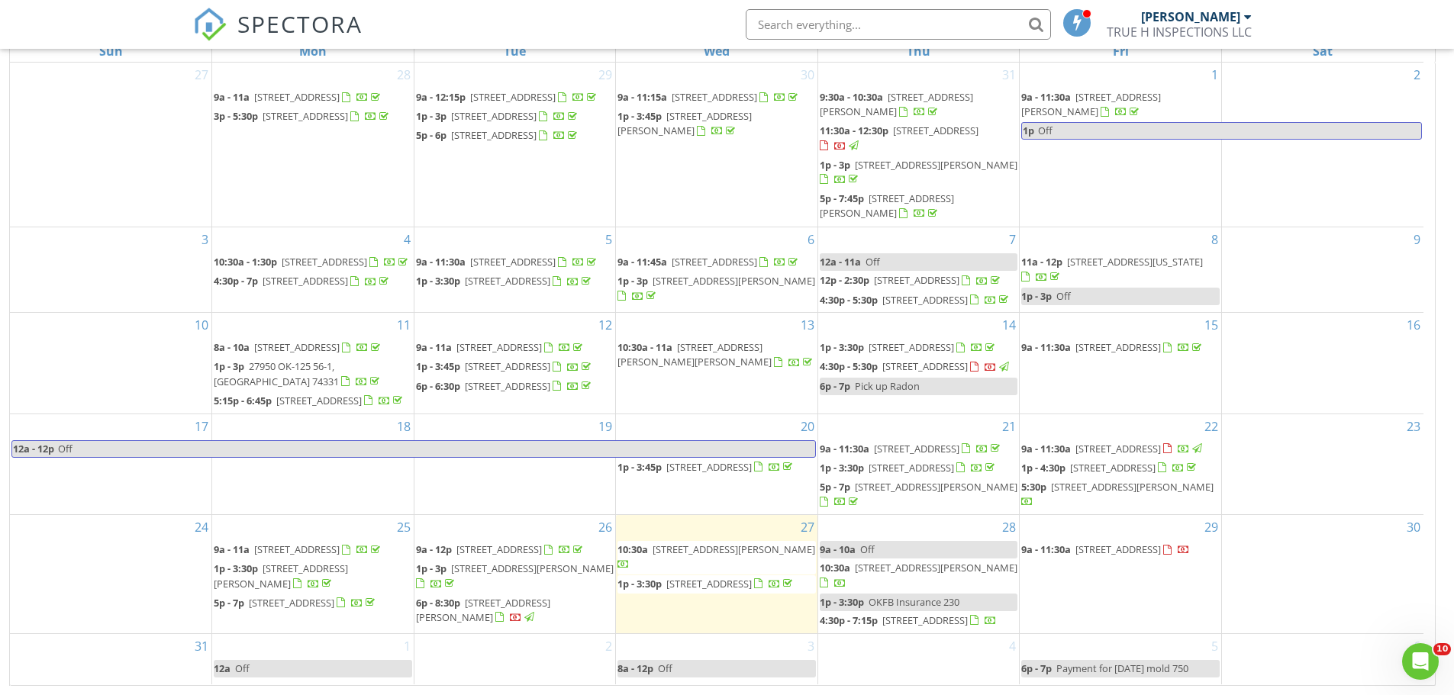
click at [885, 676] on div "4" at bounding box center [918, 659] width 201 height 50
click at [917, 635] on link "Event" at bounding box center [918, 635] width 79 height 24
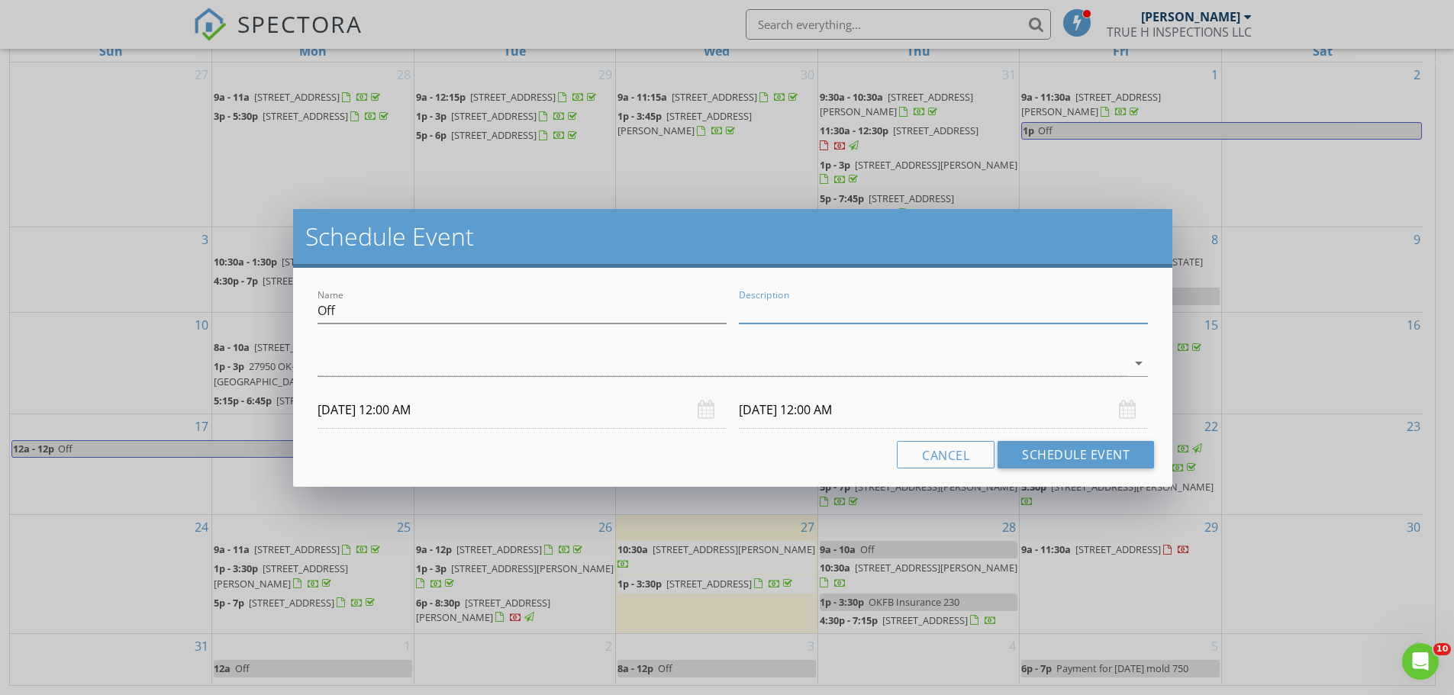
click at [803, 305] on input "Description" at bounding box center [943, 310] width 409 height 25
type input "steven funeral 10am"
click at [544, 358] on div at bounding box center [721, 363] width 809 height 25
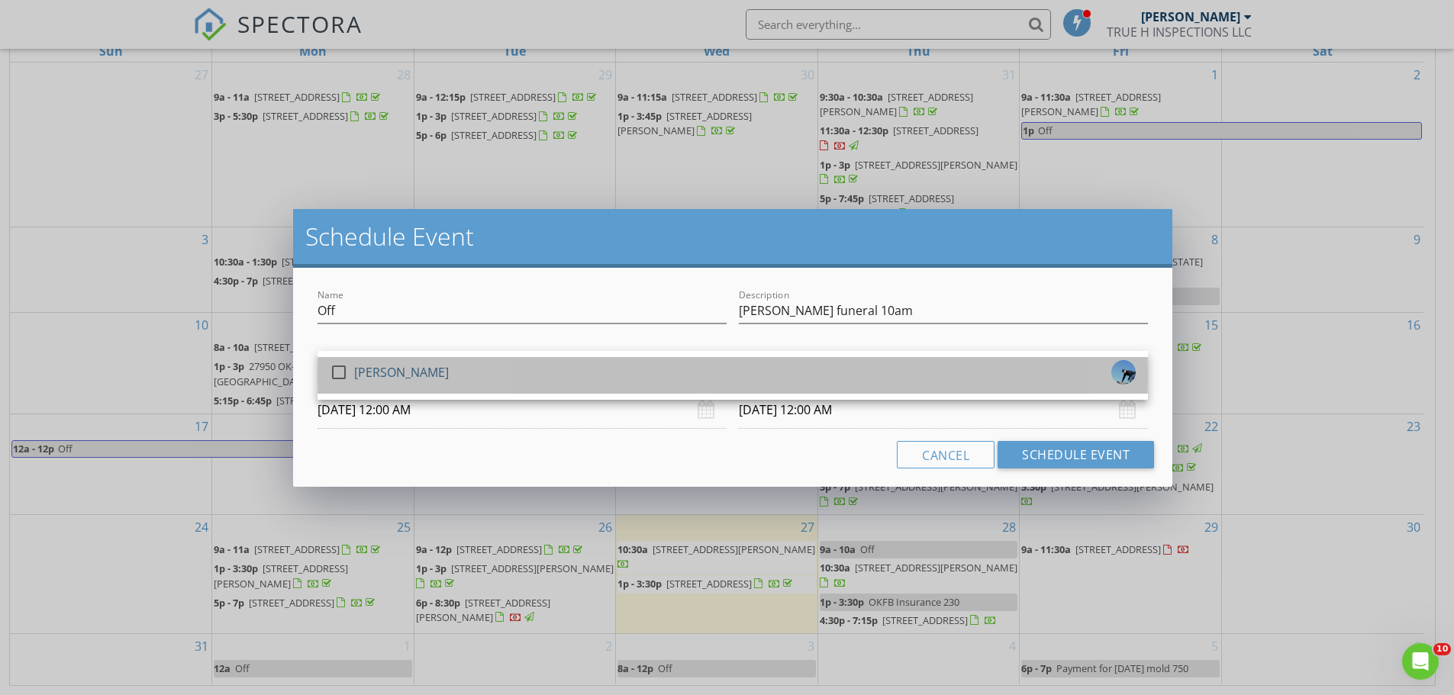
click at [517, 373] on div "check_box_outline_blank Joshua Willinger" at bounding box center [733, 375] width 806 height 31
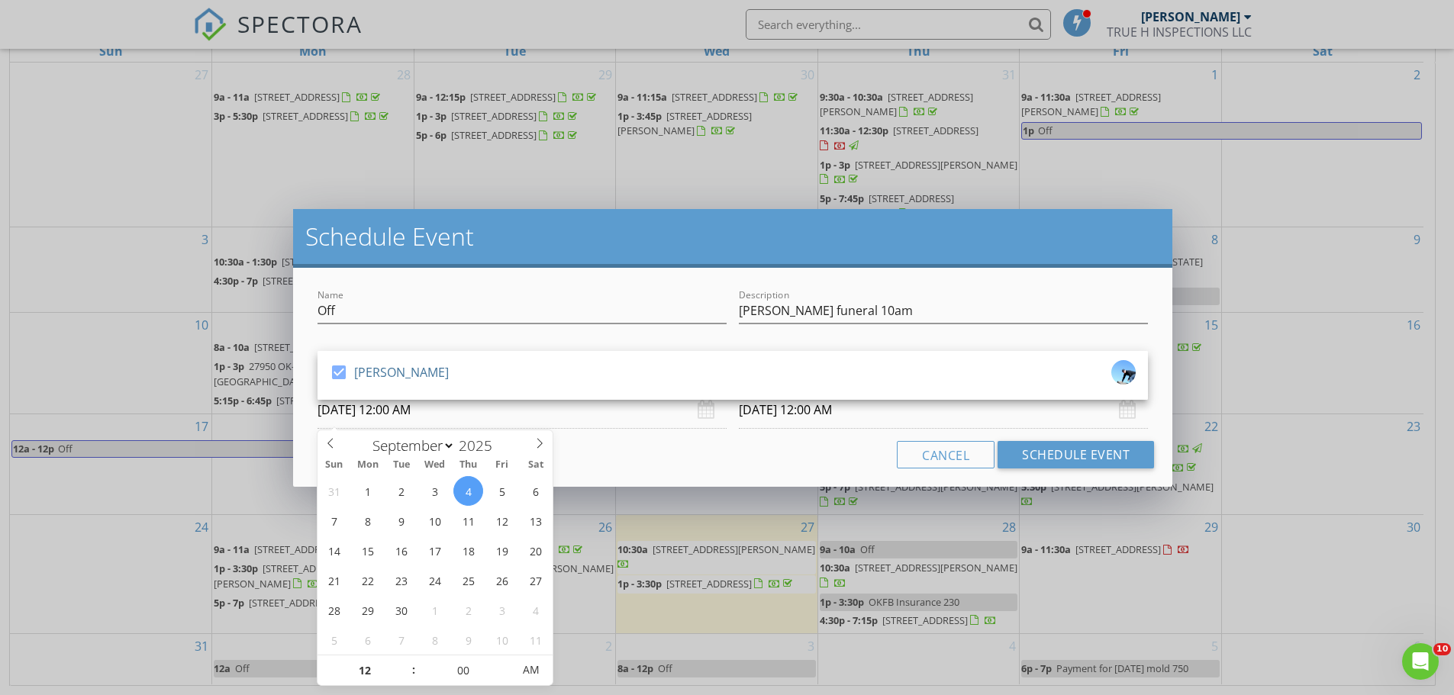
click at [435, 420] on input "09/04/2025 12:00 AM" at bounding box center [521, 409] width 409 height 37
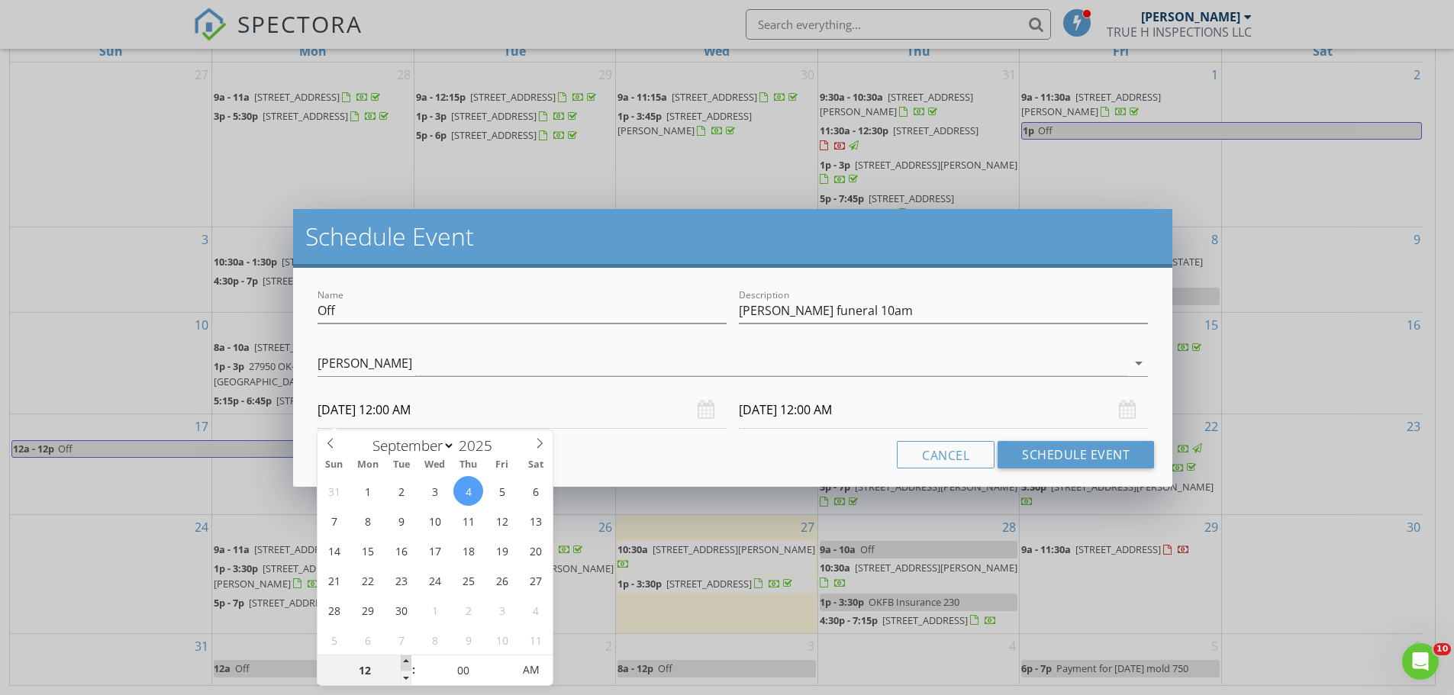
type input "01"
type input "09/04/2025 1:00 AM"
click at [411, 664] on span at bounding box center [406, 663] width 11 height 15
type input "02"
type input "09/04/2025 2:00 AM"
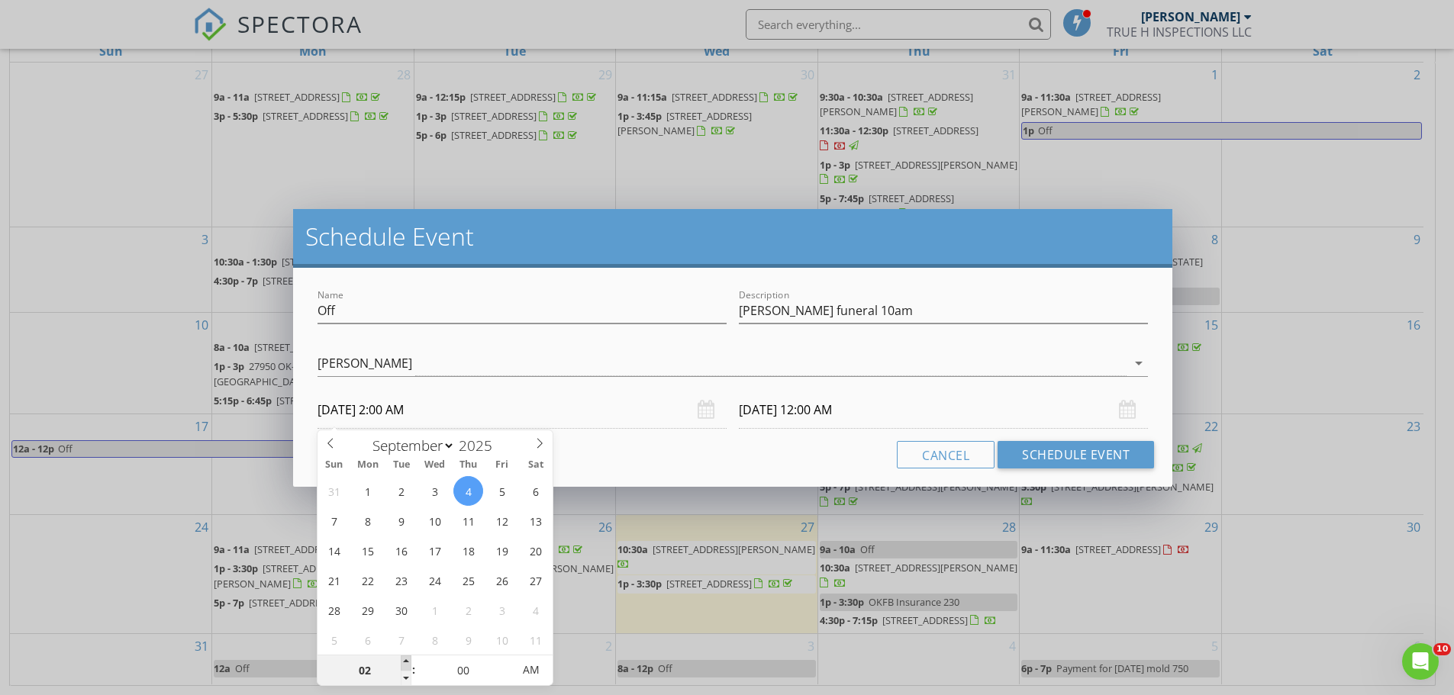
click at [411, 664] on span at bounding box center [406, 663] width 11 height 15
type input "03"
type input "09/04/2025 3:00 AM"
click at [411, 664] on span at bounding box center [406, 663] width 11 height 15
type input "04"
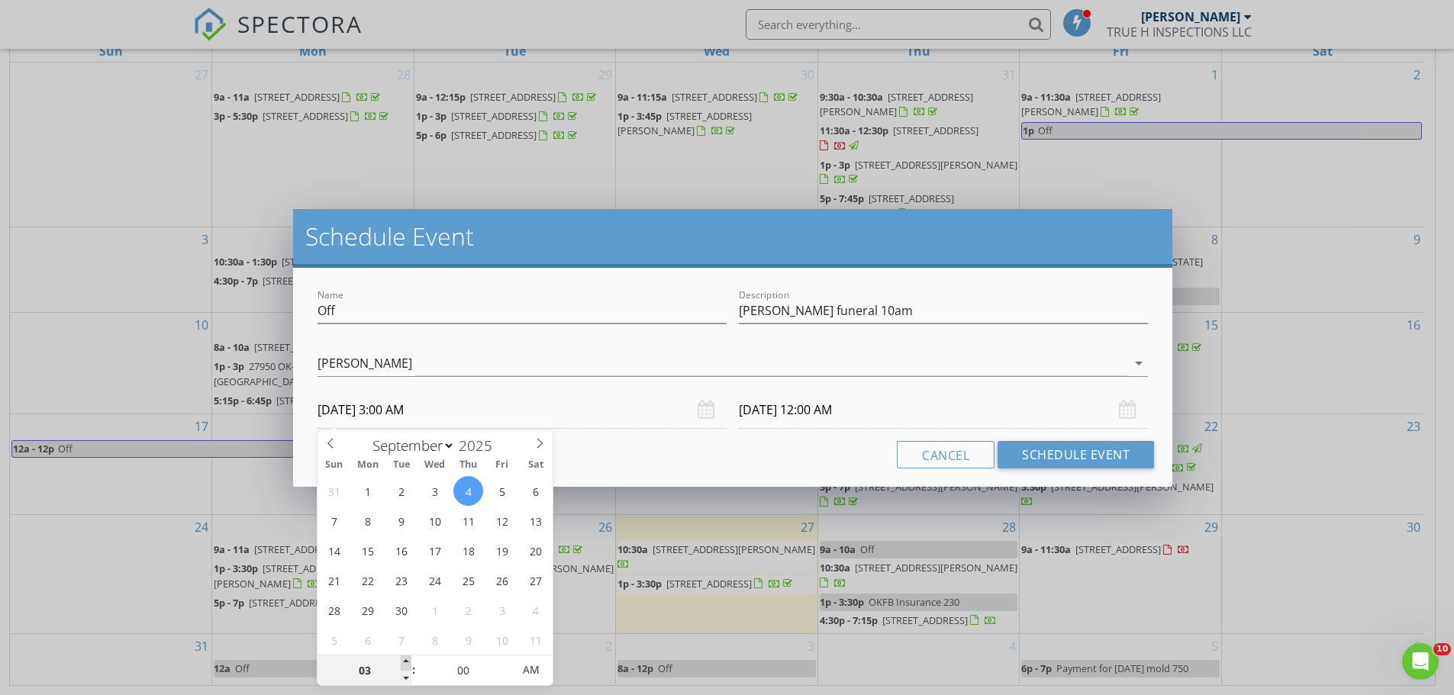
type input "09/04/2025 4:00 AM"
click at [410, 662] on span at bounding box center [406, 663] width 11 height 15
type input "05"
type input "09/04/2025 5:00 AM"
click at [410, 662] on span at bounding box center [406, 663] width 11 height 15
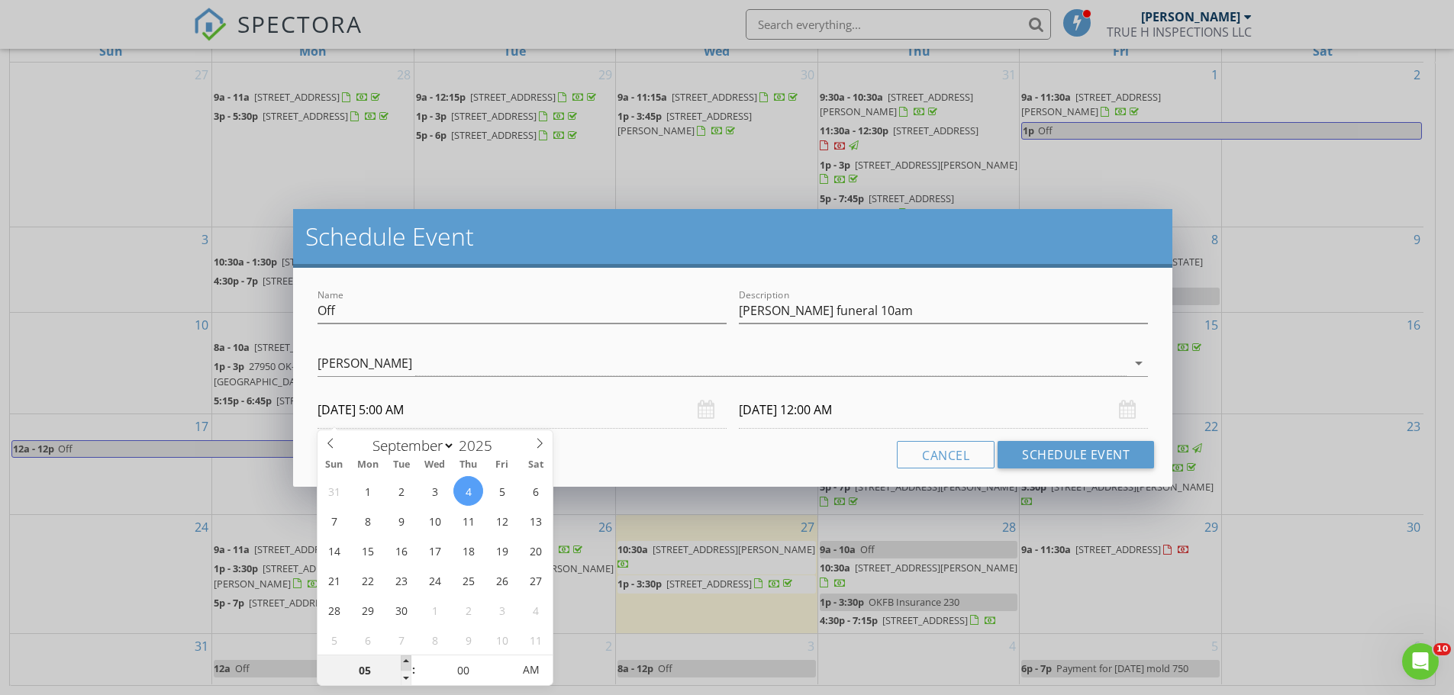
type input "06"
type input "09/04/2025 6:00 AM"
click at [410, 662] on span at bounding box center [406, 663] width 11 height 15
type input "07"
type input "09/04/2025 7:00 AM"
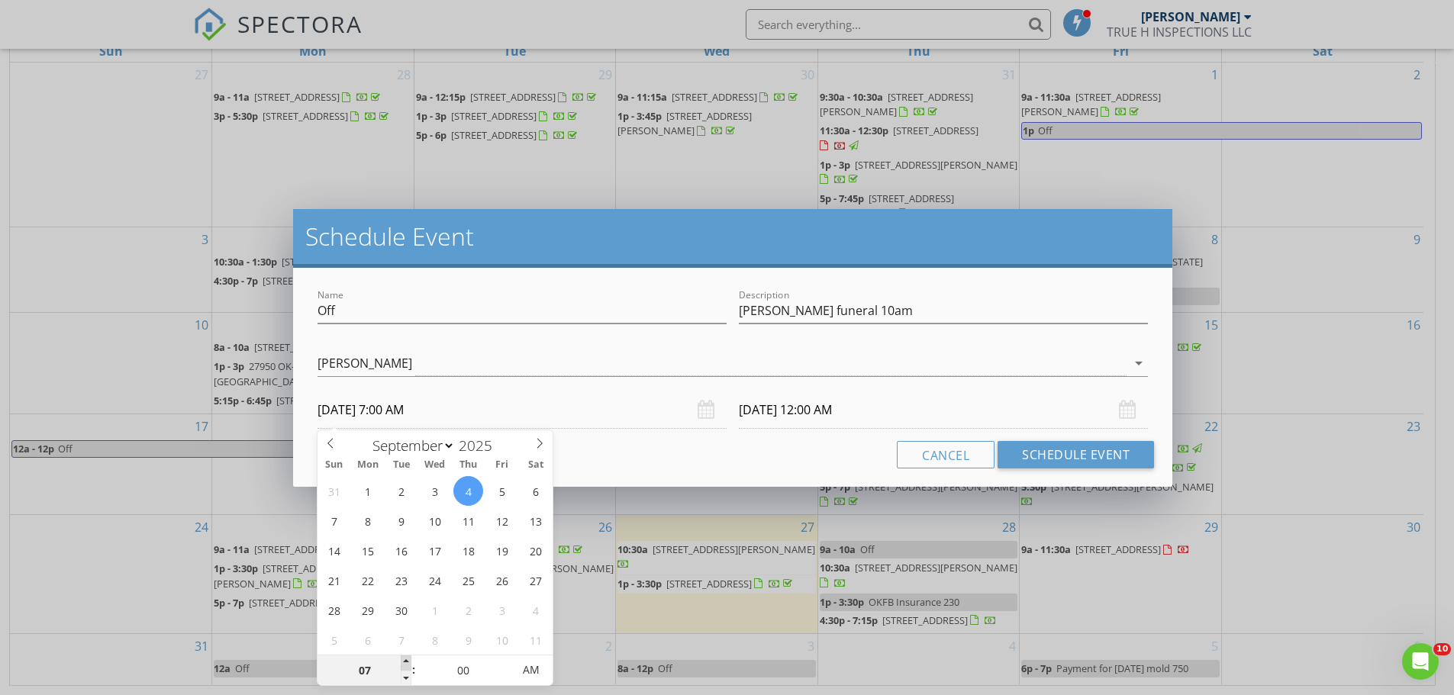
click at [410, 662] on span at bounding box center [406, 663] width 11 height 15
type input "09/05/2025 7:00 AM"
type input "08"
type input "09/04/2025 8:00 AM"
click at [410, 662] on span at bounding box center [406, 663] width 11 height 15
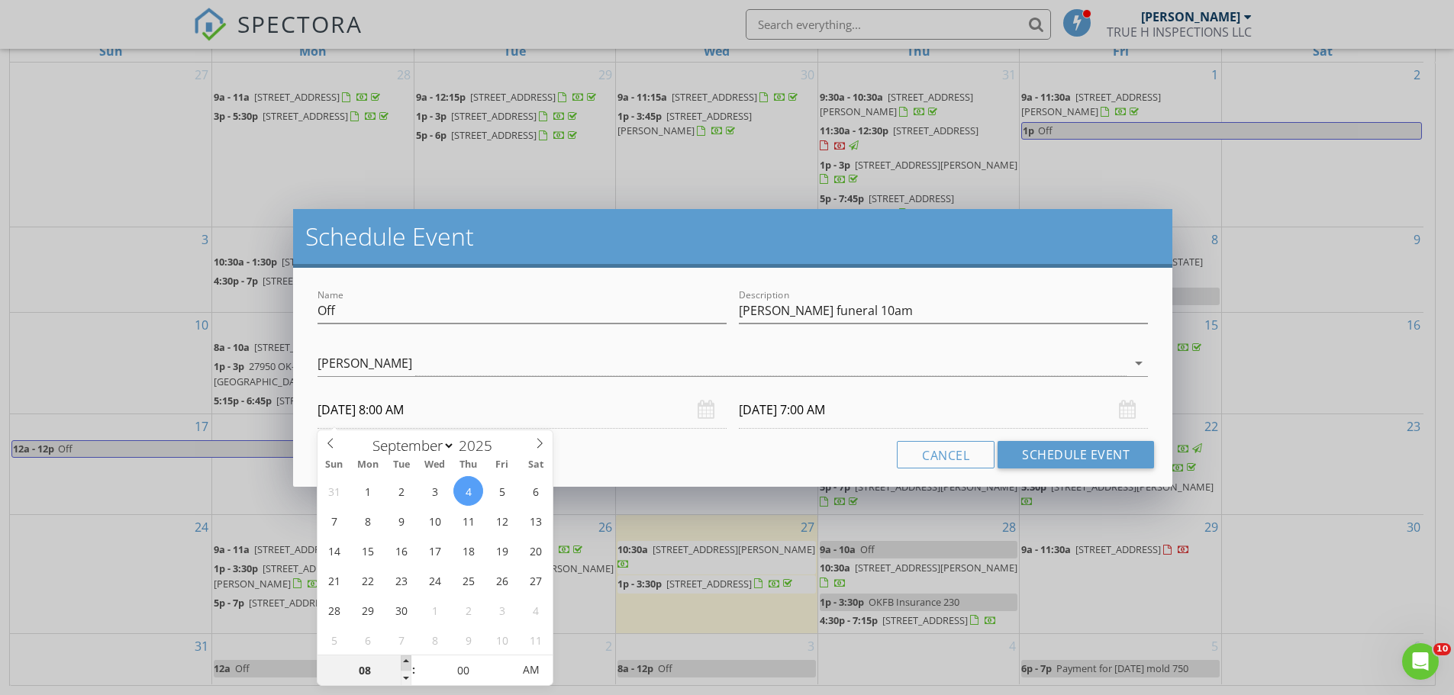
type input "09/05/2025 8:00 AM"
click at [610, 453] on div "Cancel Schedule Event" at bounding box center [732, 454] width 842 height 27
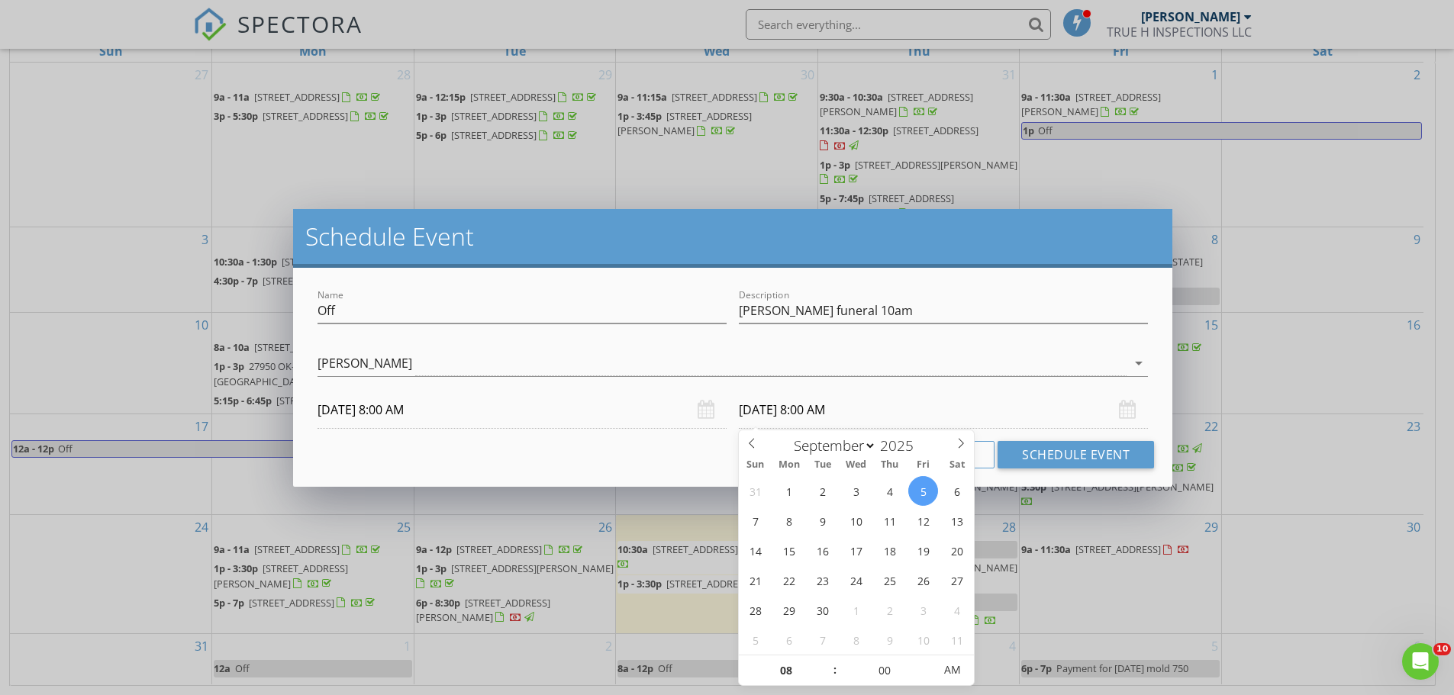
click at [835, 407] on input "09/05/2025 8:00 AM" at bounding box center [943, 409] width 409 height 37
type input "09"
type input "09/05/2025 9:00 AM"
click at [829, 660] on span at bounding box center [827, 663] width 11 height 15
type input "10"
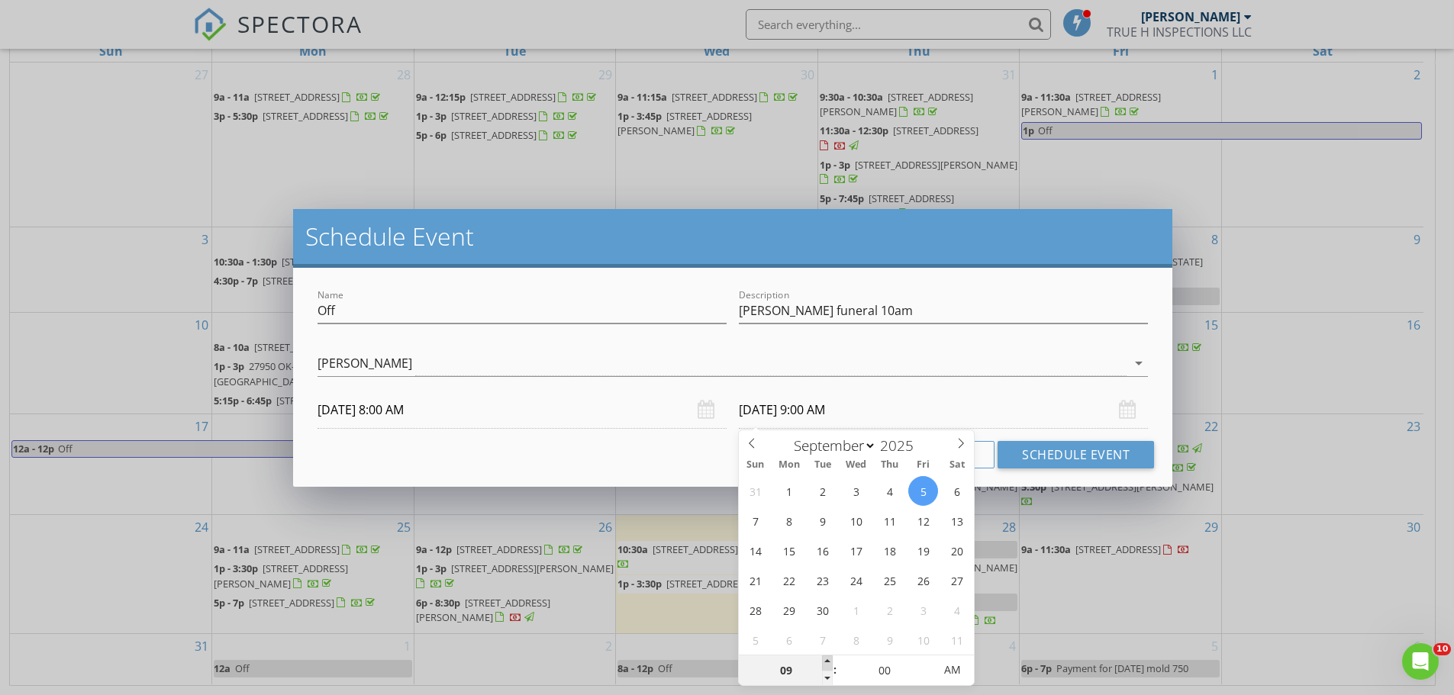
type input "09/05/2025 10:00 AM"
click at [824, 660] on span at bounding box center [827, 663] width 11 height 15
type input "11"
type input "09/05/2025 11:00 AM"
click at [823, 660] on span at bounding box center [827, 663] width 11 height 15
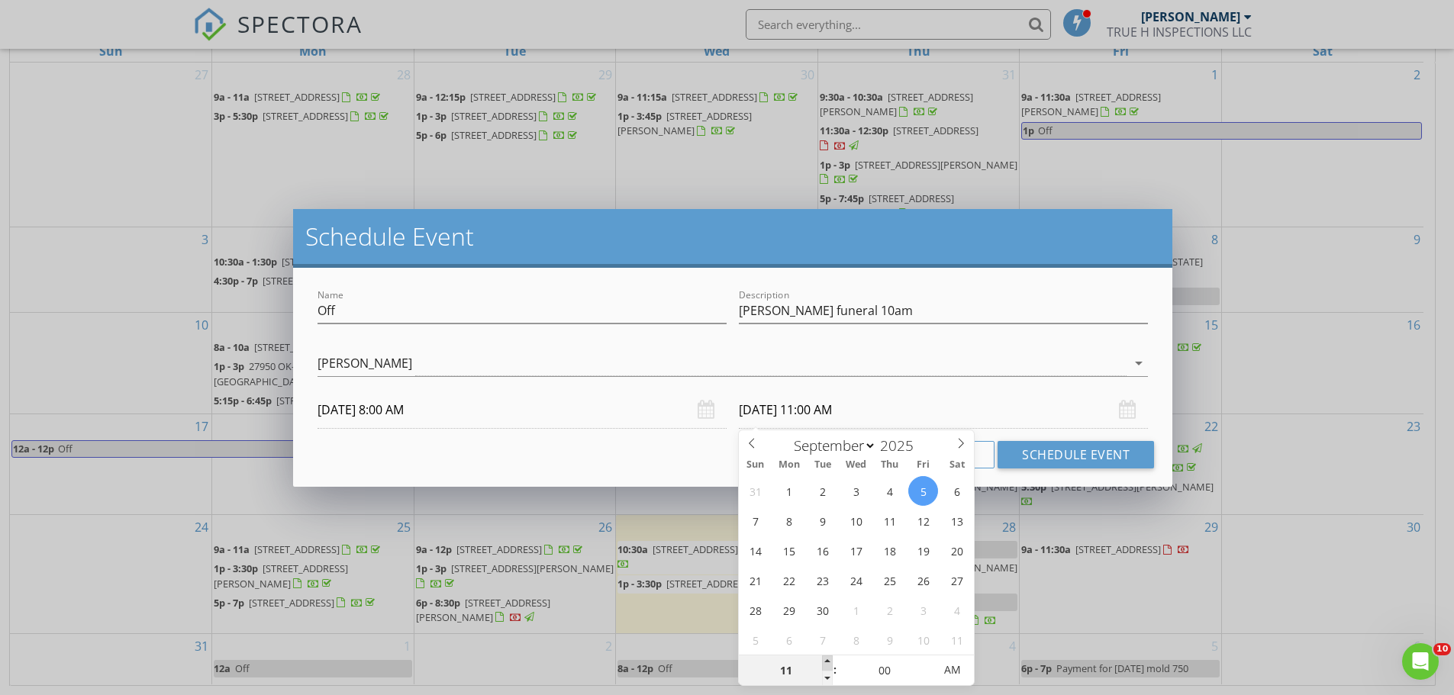
type input "12"
type input "09/05/2025 12:00 PM"
click at [823, 660] on span at bounding box center [827, 663] width 11 height 15
click at [992, 375] on div "[PERSON_NAME]" at bounding box center [721, 363] width 809 height 25
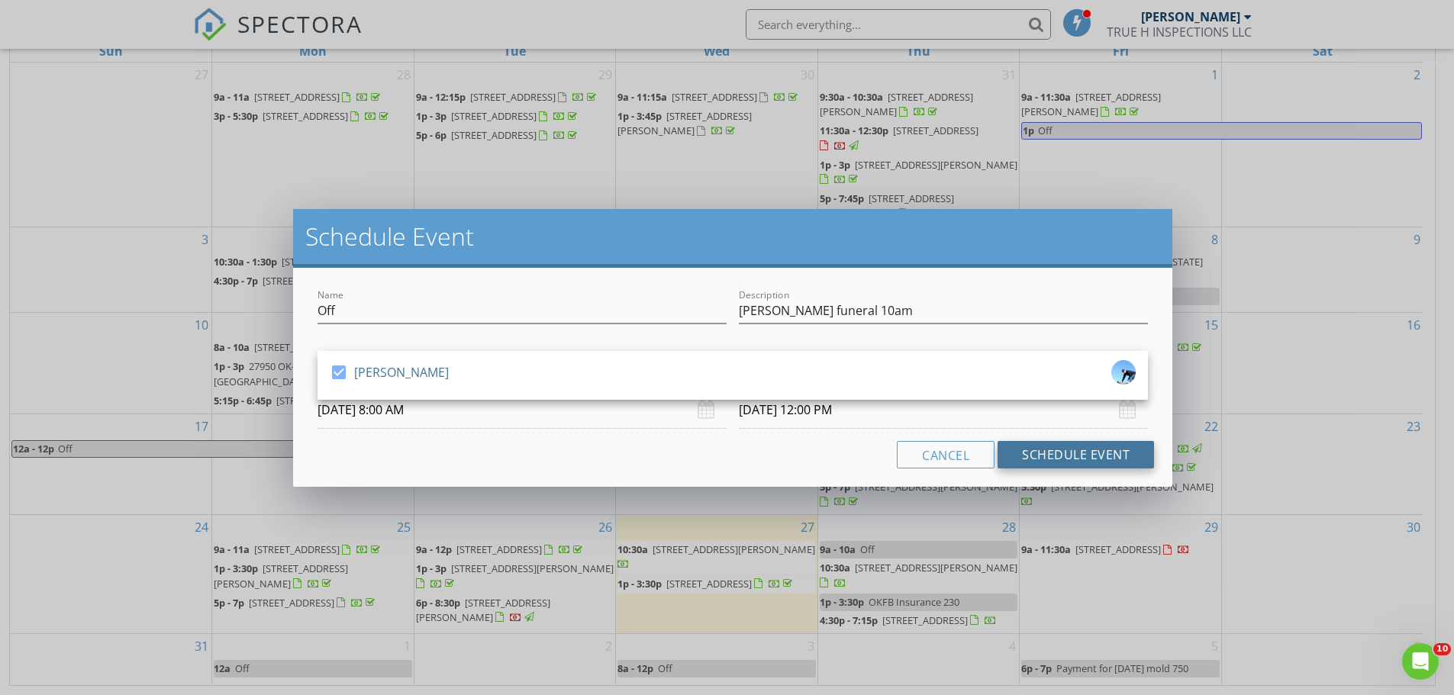
click at [1072, 464] on button "Schedule Event" at bounding box center [1075, 454] width 156 height 27
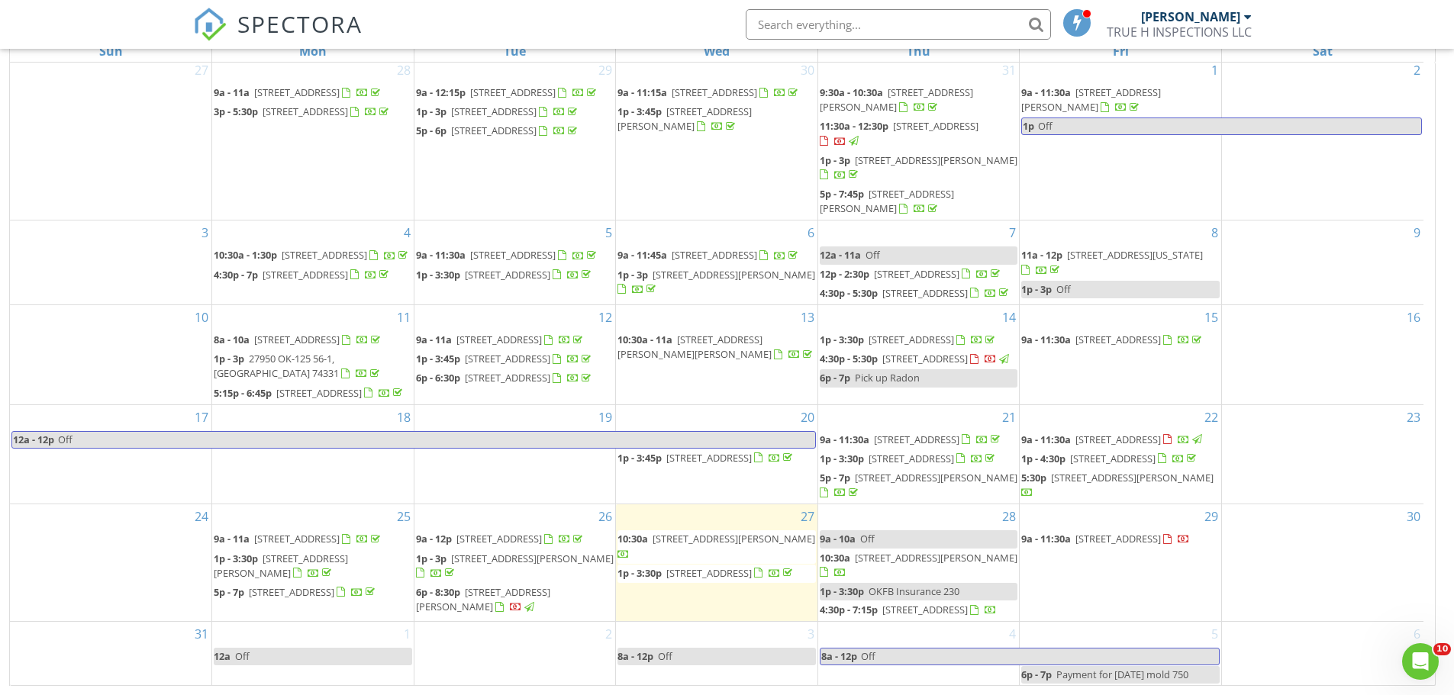
scroll to position [105, 0]
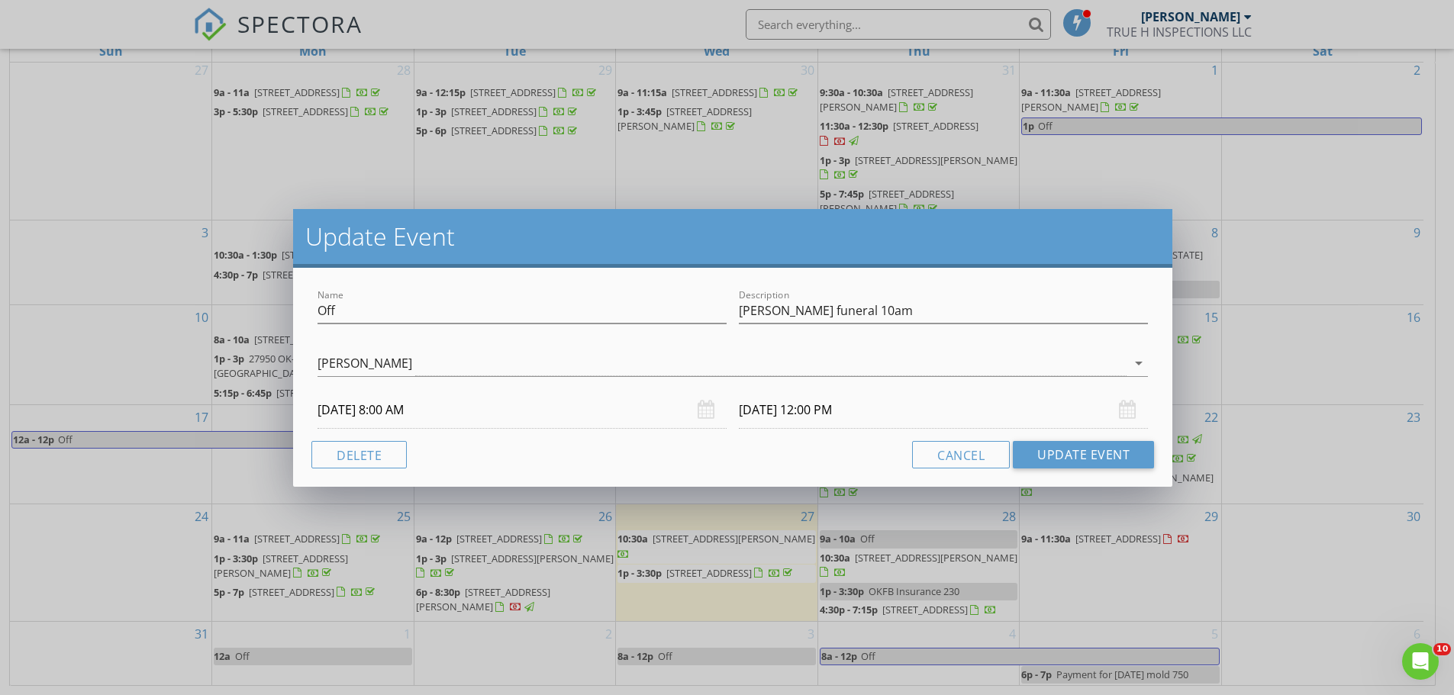
click at [762, 409] on input "09/05/2025 12:00 PM" at bounding box center [943, 409] width 409 height 37
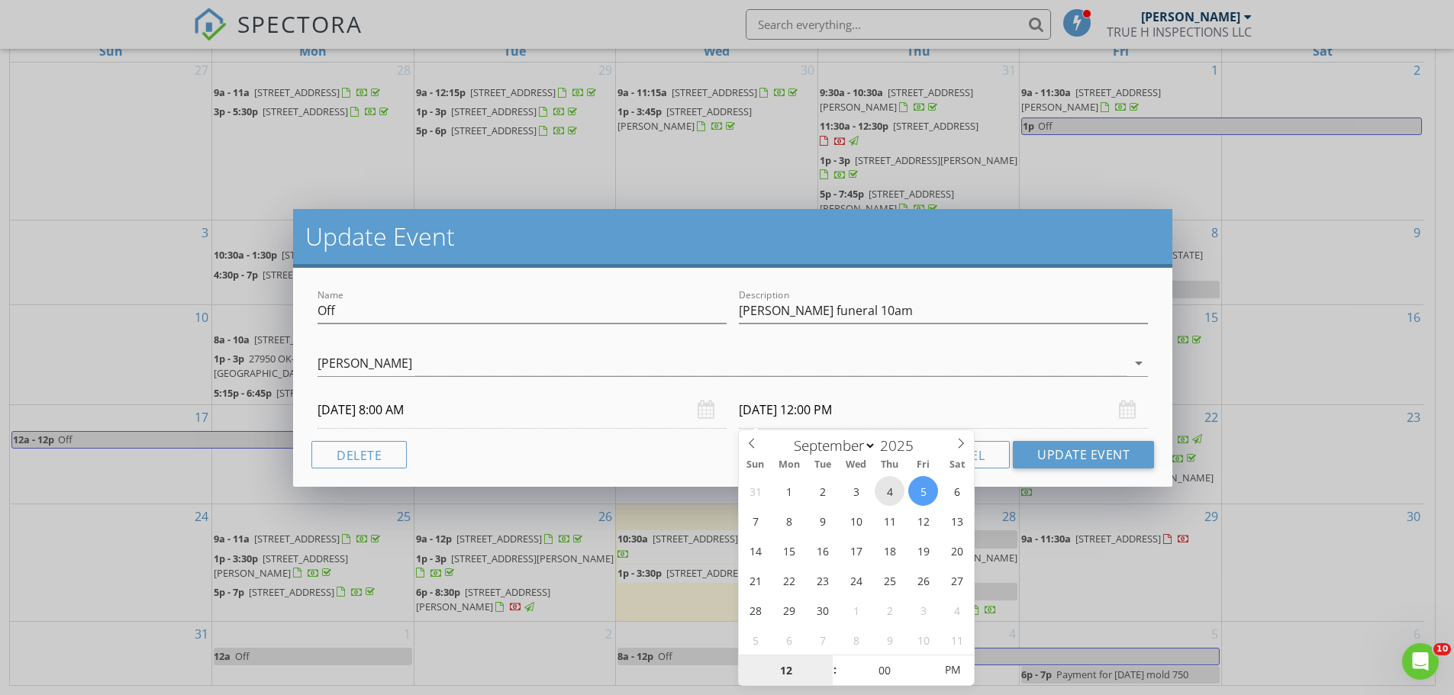
type input "09/04/2025 12:00 PM"
type input "01"
type input "09/04/2025 1:00 PM"
click at [829, 663] on span at bounding box center [827, 663] width 11 height 15
type input "02"
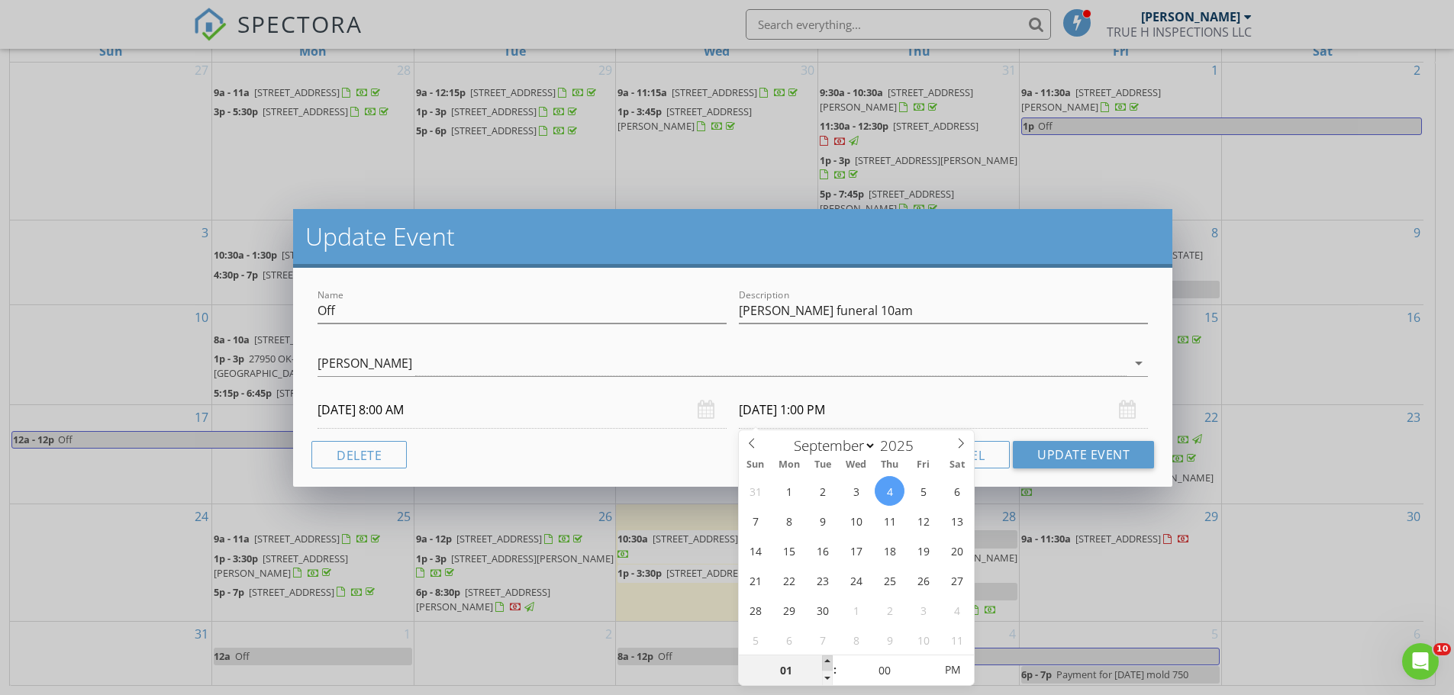
type input "09/04/2025 2:00 PM"
click at [829, 662] on span at bounding box center [827, 663] width 11 height 15
type input "03"
type input "09/04/2025 3:00 PM"
click at [829, 662] on span at bounding box center [827, 663] width 11 height 15
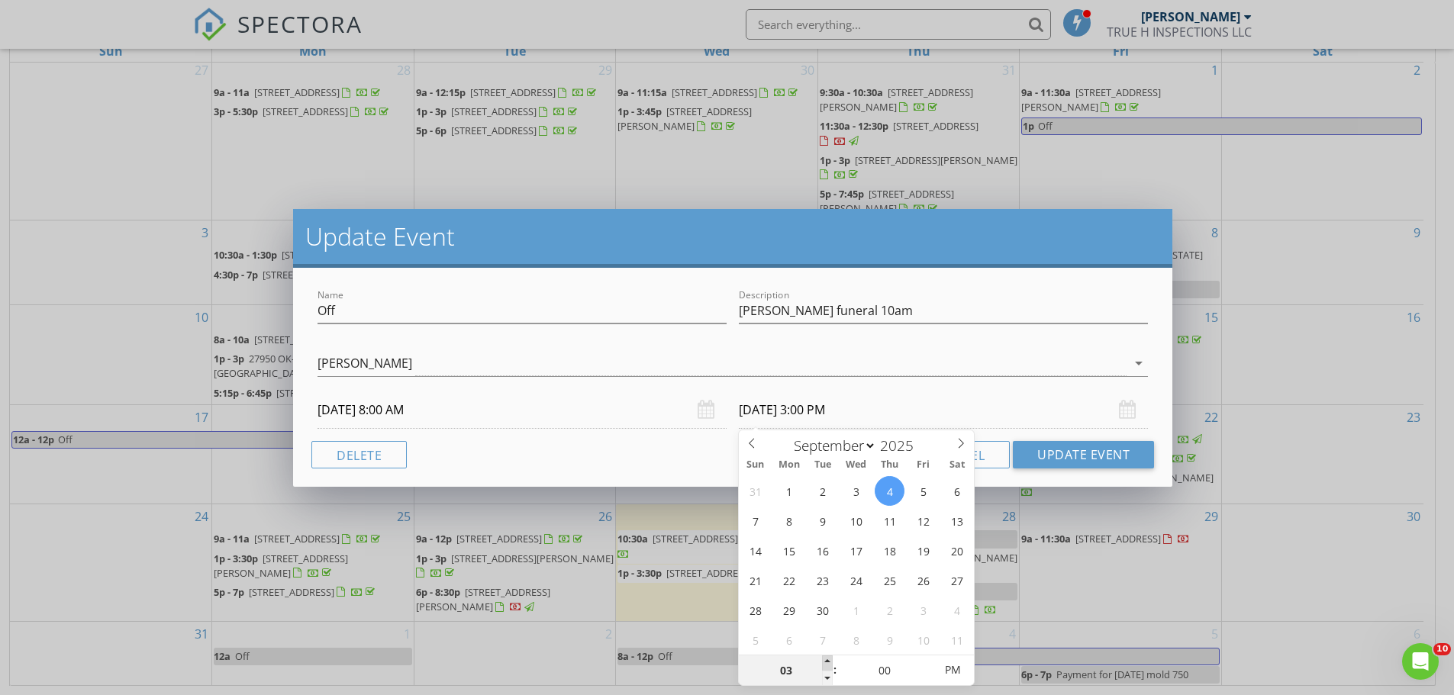
type input "04"
type input "09/04/2025 4:00 PM"
click at [829, 662] on span at bounding box center [827, 663] width 11 height 15
type input "05"
type input "09/04/2025 5:00 PM"
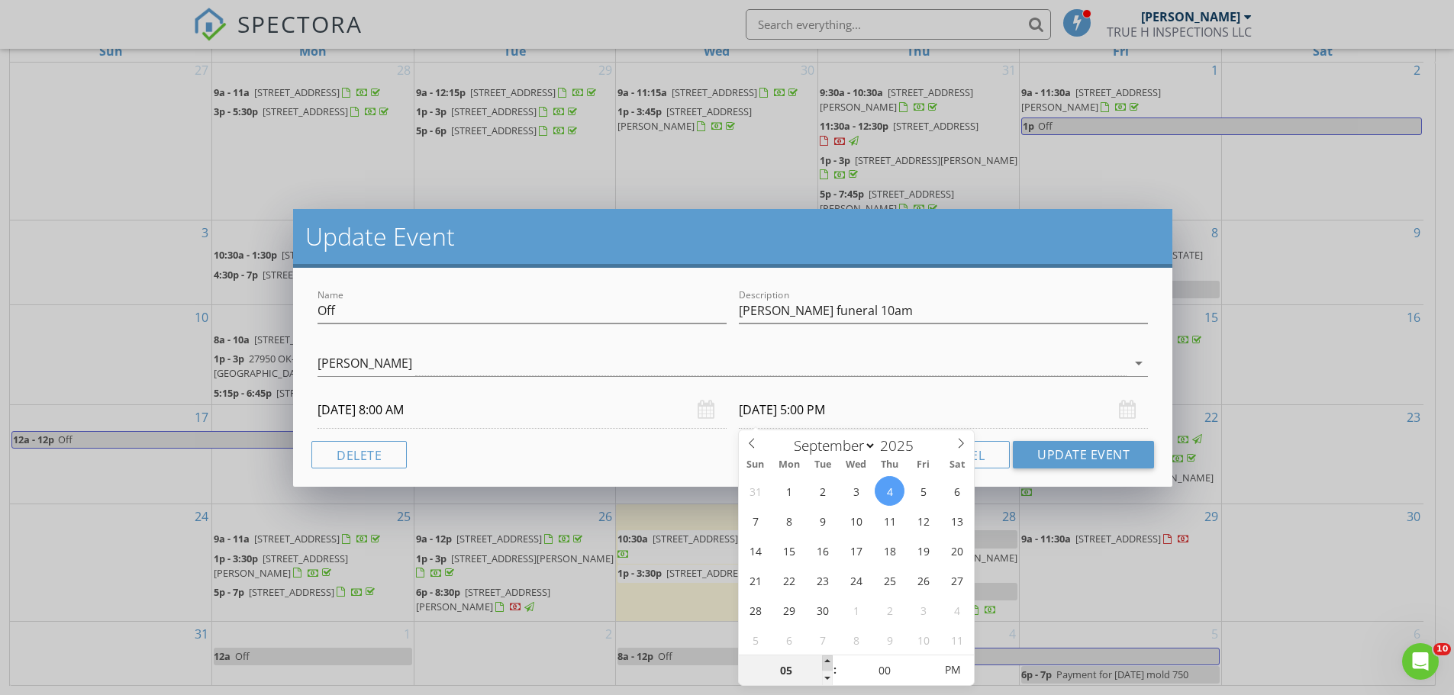
click at [829, 662] on span at bounding box center [827, 663] width 11 height 15
type input "06"
type input "09/04/2025 6:00 PM"
click at [829, 662] on span at bounding box center [827, 663] width 11 height 15
type input "07"
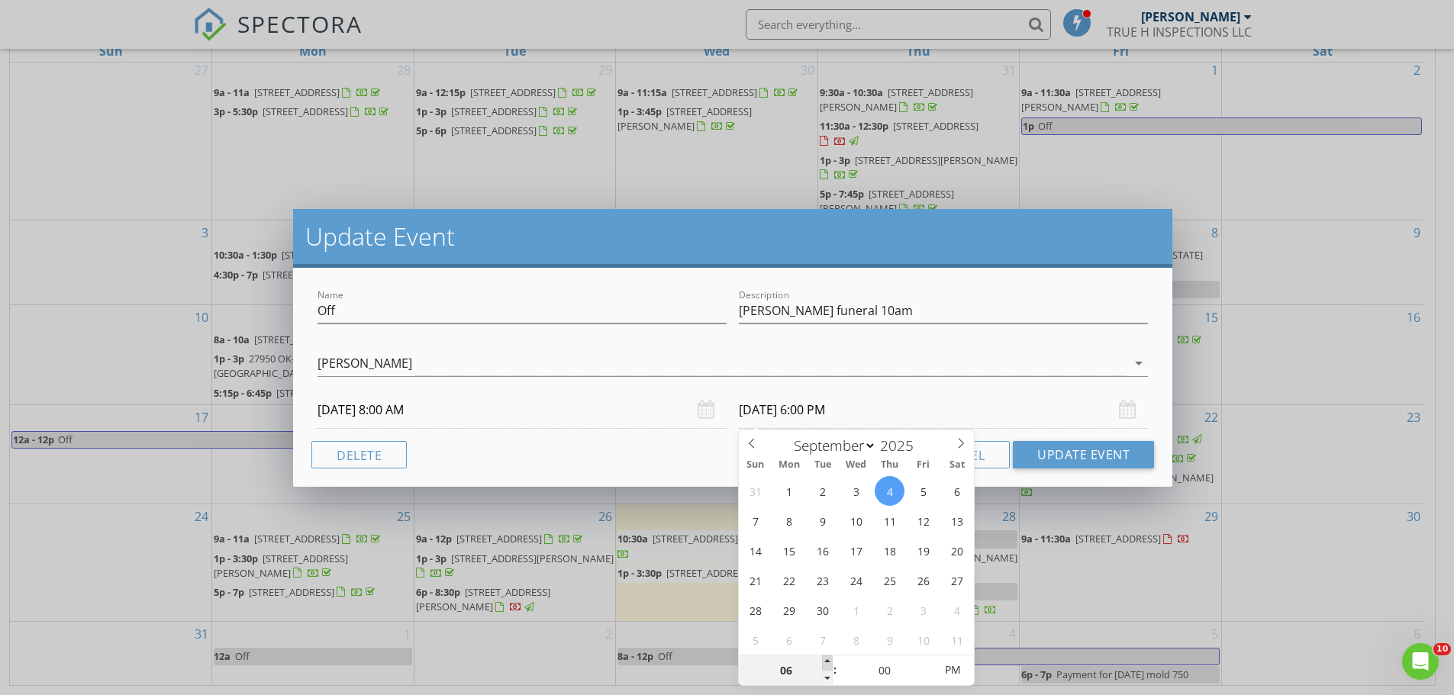
type input "09/04/2025 7:00 PM"
click at [829, 662] on span at bounding box center [827, 663] width 11 height 15
type input "08"
type input "09/04/2025 8:00 PM"
click at [829, 662] on span at bounding box center [827, 663] width 11 height 15
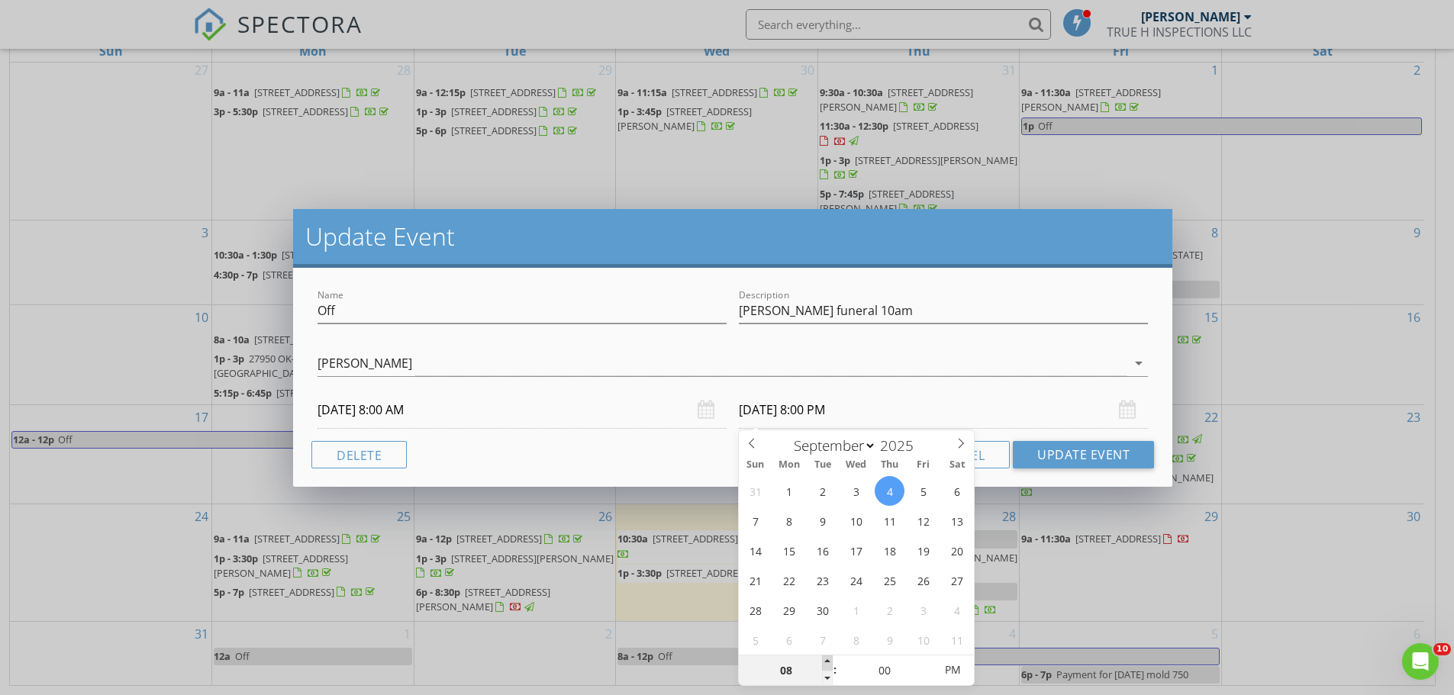
type input "09"
type input "09/04/2025 9:00 PM"
click at [829, 662] on span at bounding box center [827, 663] width 11 height 15
type input "10"
type input "09/04/2025 10:00 PM"
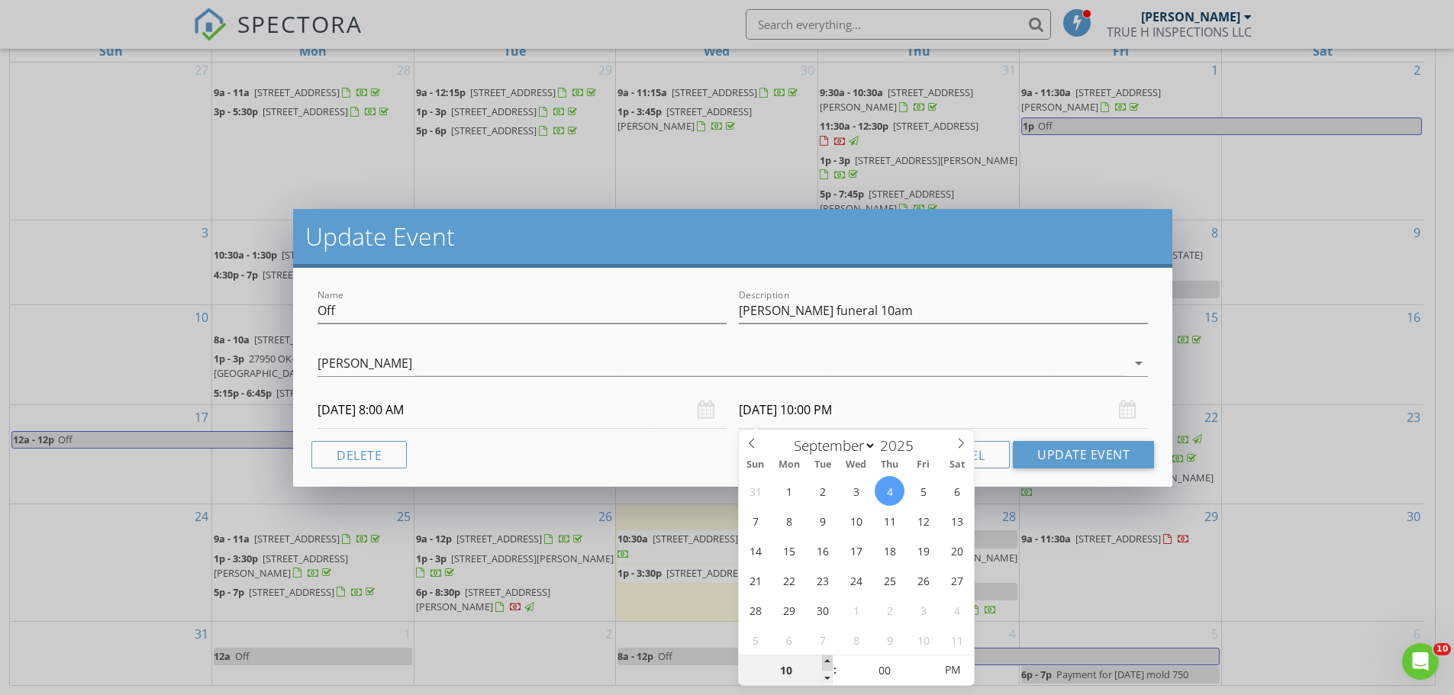
click at [829, 662] on span at bounding box center [827, 663] width 11 height 15
type input "11"
type input "09/04/2025 11:00 PM"
click at [829, 662] on span at bounding box center [827, 663] width 11 height 15
type input "12"
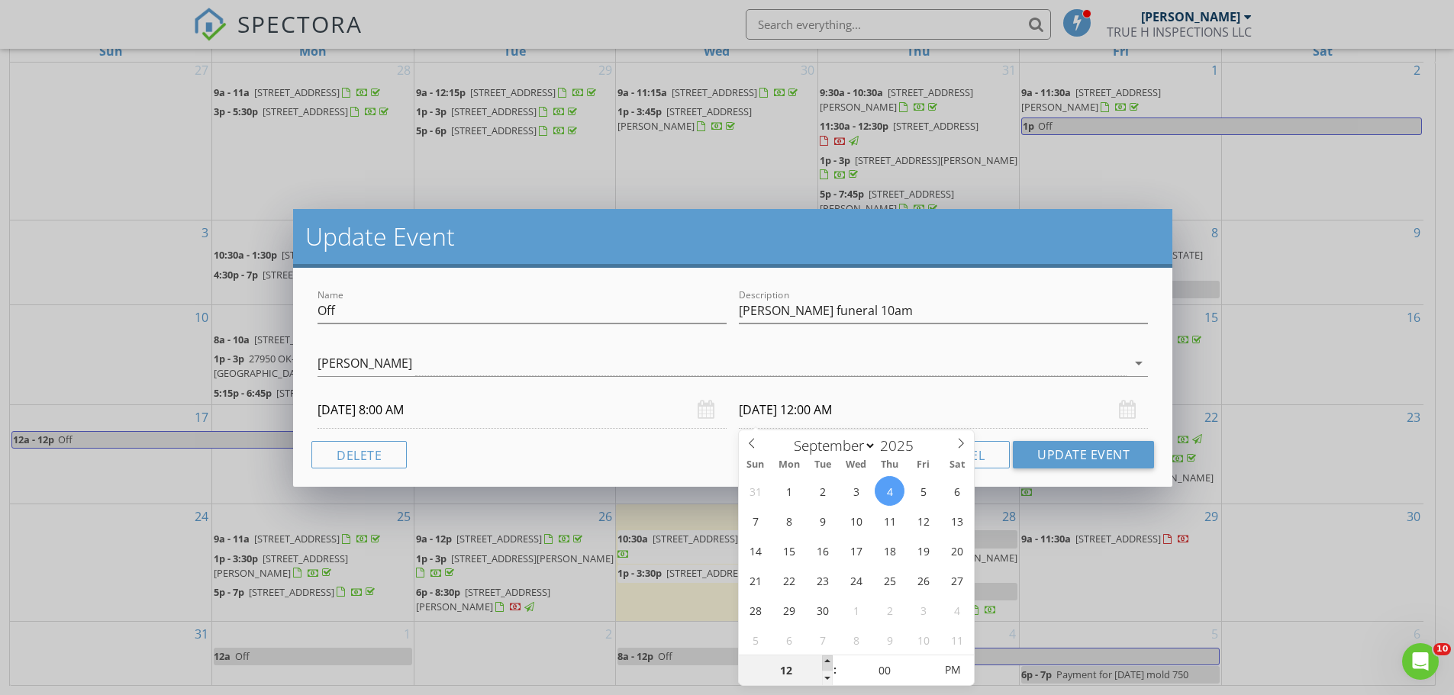
click at [829, 662] on span at bounding box center [827, 663] width 11 height 15
type input "09/04/2025 12:00 PM"
click at [952, 666] on span "AM" at bounding box center [952, 670] width 42 height 31
click at [1055, 455] on button "Update Event" at bounding box center [1083, 454] width 141 height 27
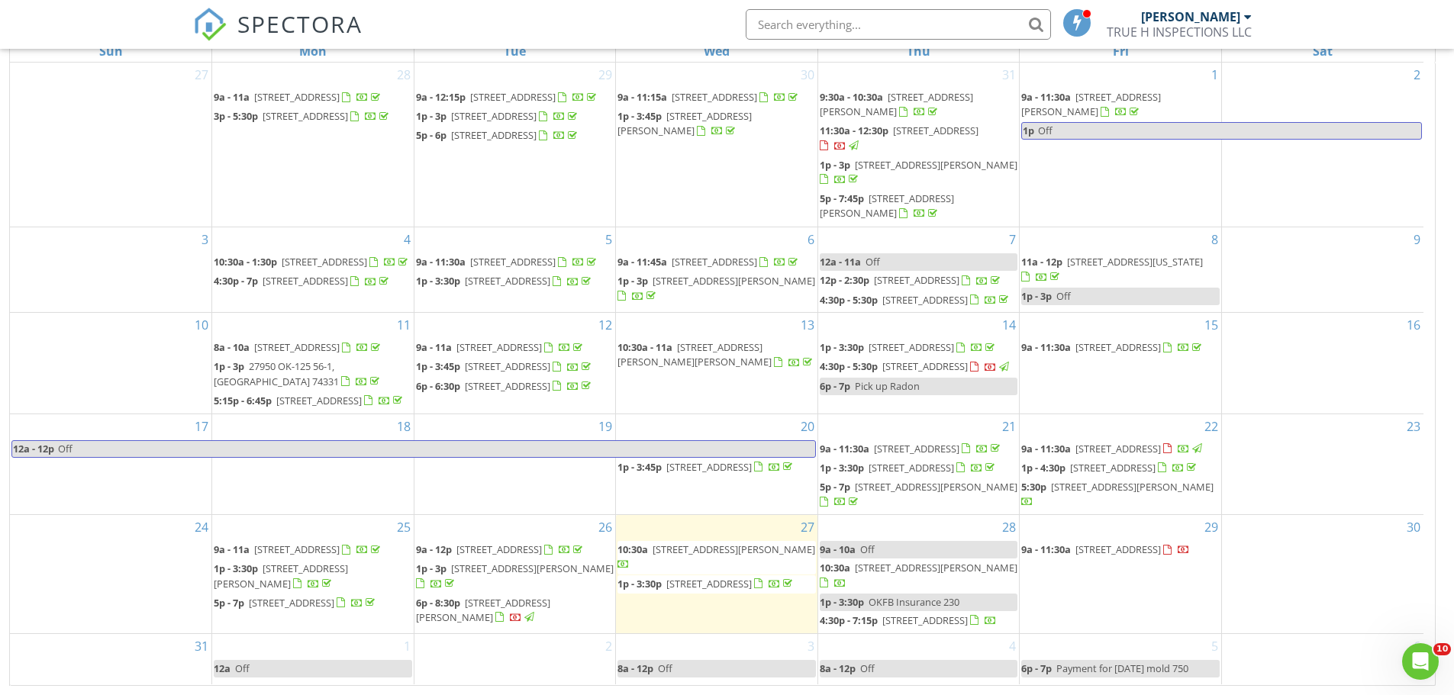
scroll to position [91, 0]
click at [729, 543] on span "15 N Steen Rd, Sand Springs 74063" at bounding box center [733, 550] width 163 height 14
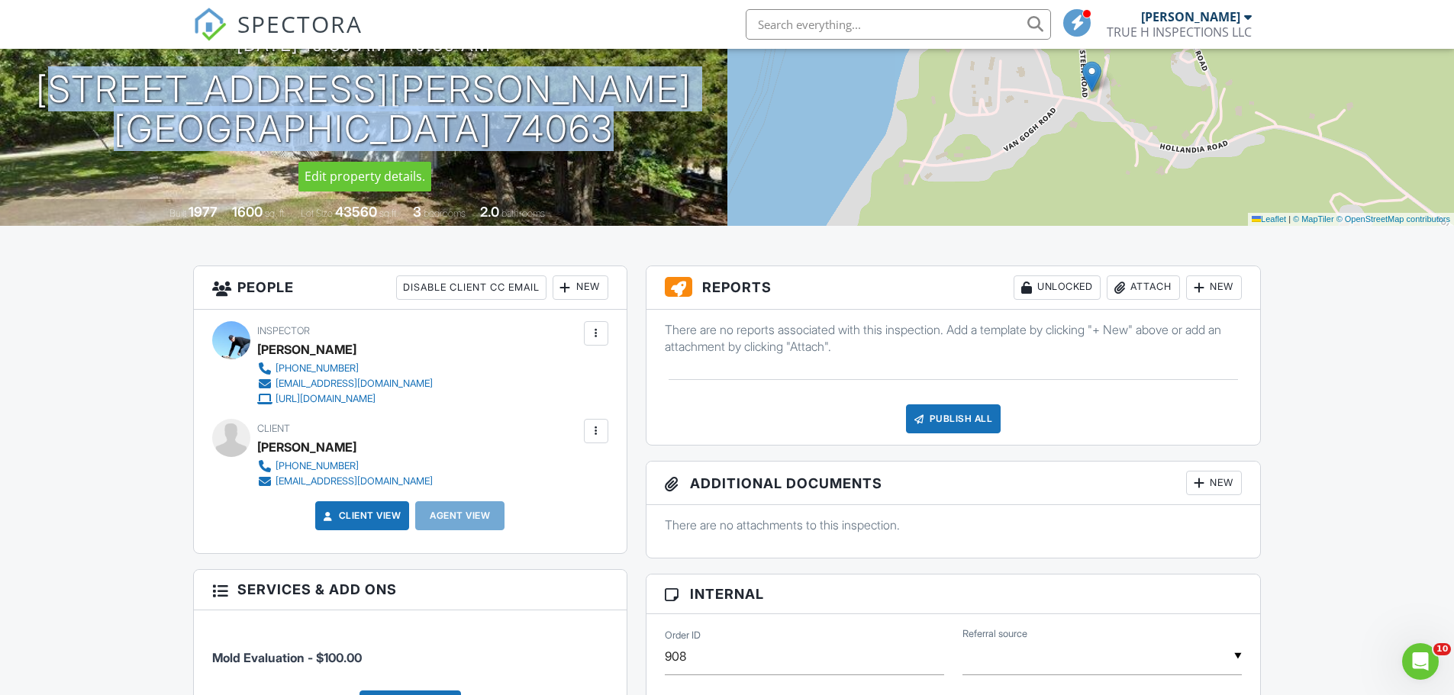
drag, startPoint x: 607, startPoint y: 134, endPoint x: 98, endPoint y: 92, distance: 511.4
click at [98, 92] on div "[DATE] 10:30 am - 10:30 am [STREET_ADDRESS][PERSON_NAME] [GEOGRAPHIC_DATA], OK …" at bounding box center [363, 91] width 727 height 115
copy h1 "[STREET_ADDRESS][PERSON_NAME]"
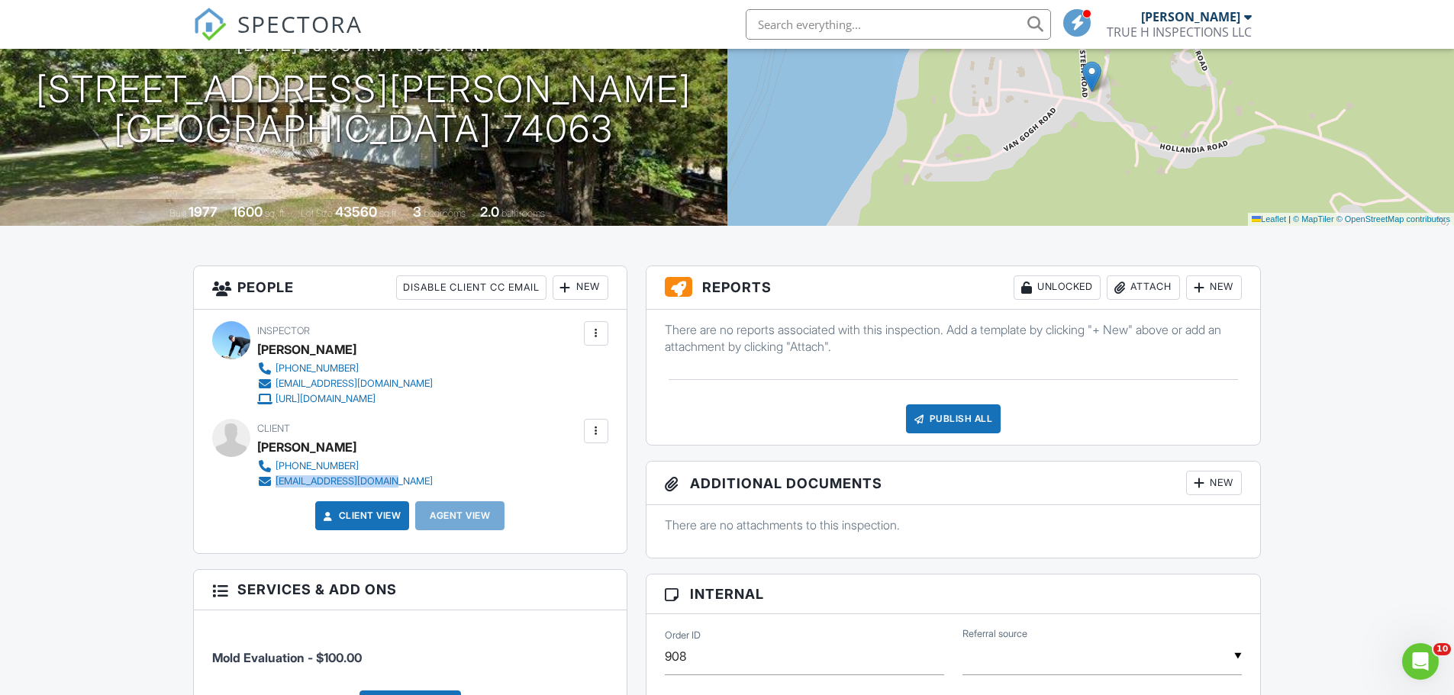
drag, startPoint x: 402, startPoint y: 477, endPoint x: 276, endPoint y: 487, distance: 126.3
click at [276, 487] on div "[PHONE_NUMBER] [EMAIL_ADDRESS][DOMAIN_NAME]" at bounding box center [351, 474] width 188 height 31
copy div "[EMAIL_ADDRESS][DOMAIN_NAME]"
